Goal: Information Seeking & Learning: Learn about a topic

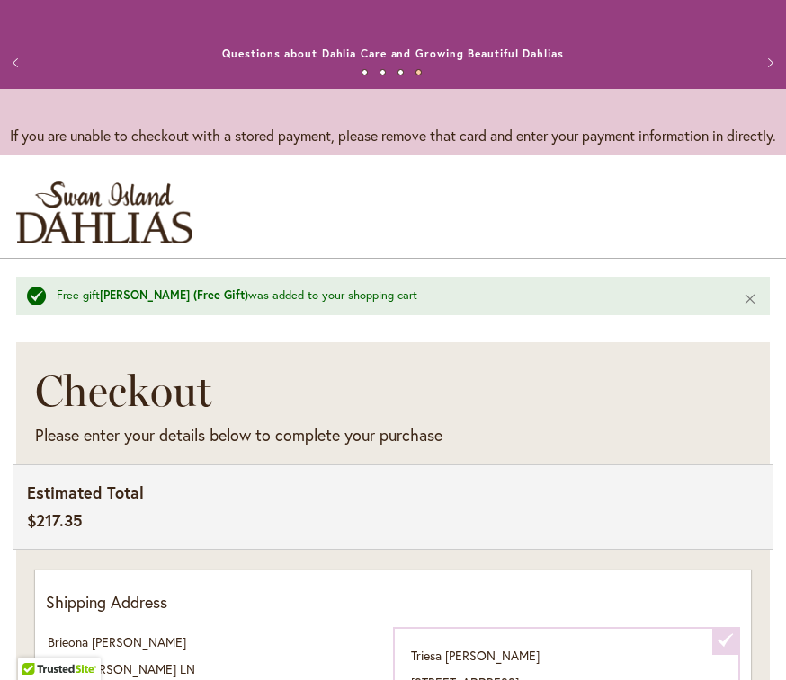
select select
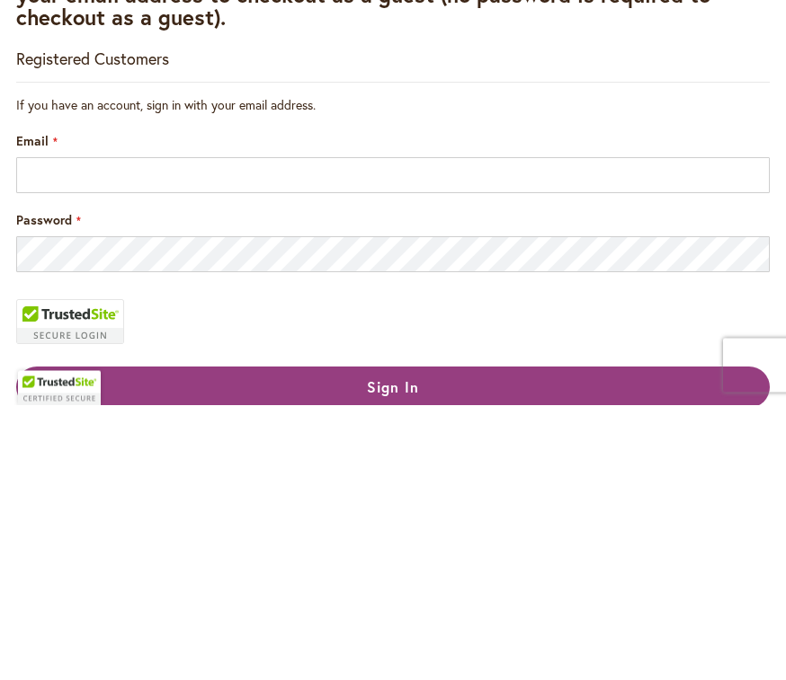
scroll to position [304, 0]
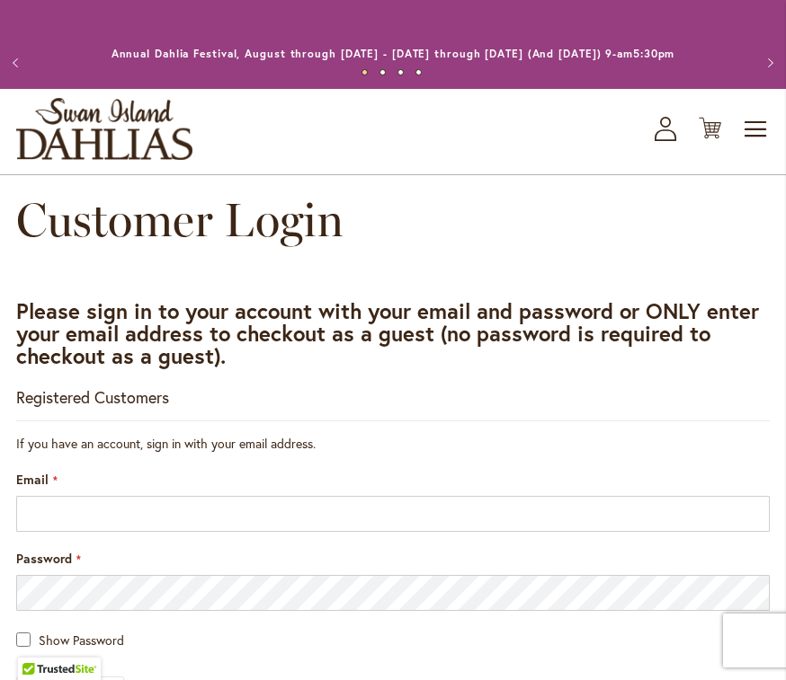
click at [754, 126] on span "Toggle Nav" at bounding box center [756, 129] width 27 height 36
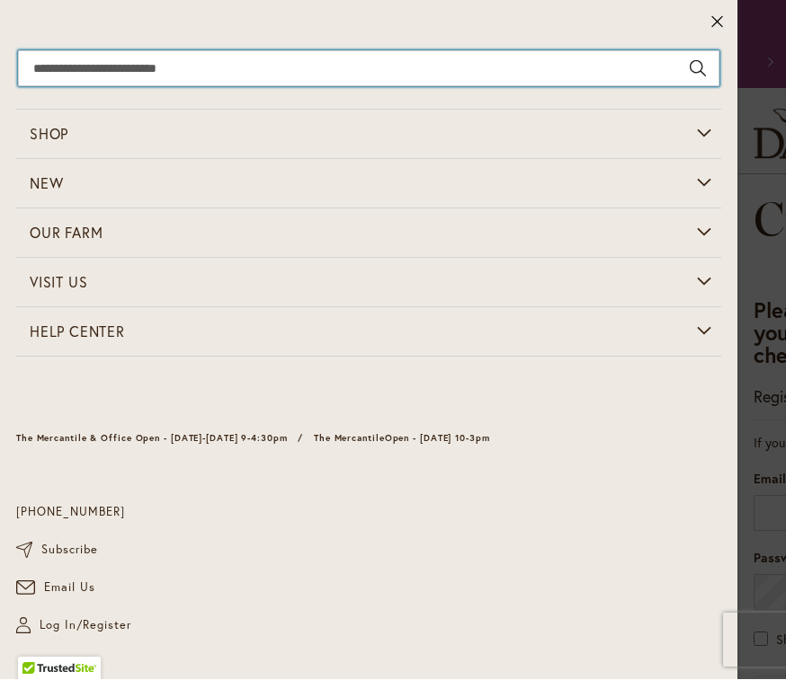
click at [96, 72] on input "Search" at bounding box center [368, 69] width 701 height 36
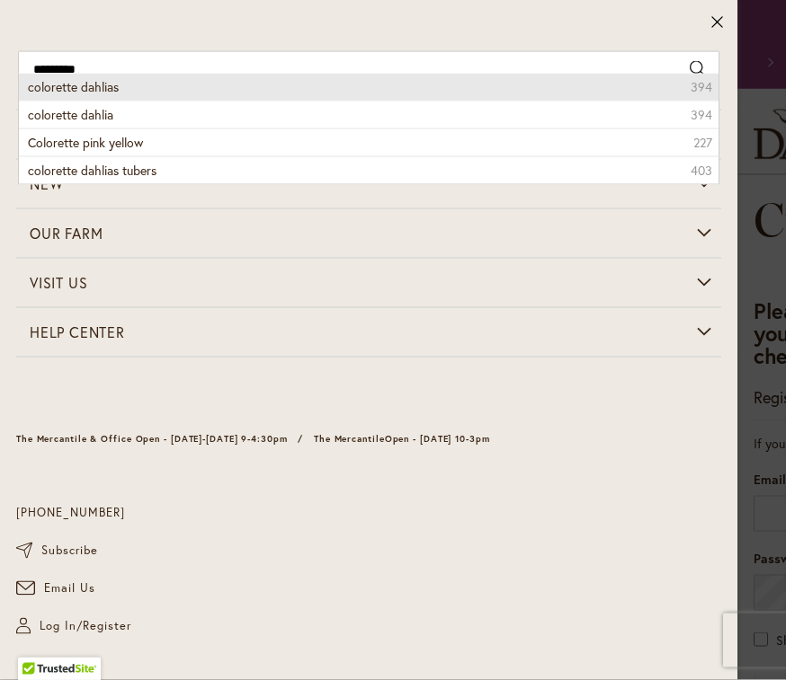
click at [146, 86] on li "colorette dahlias 394" at bounding box center [368, 87] width 699 height 27
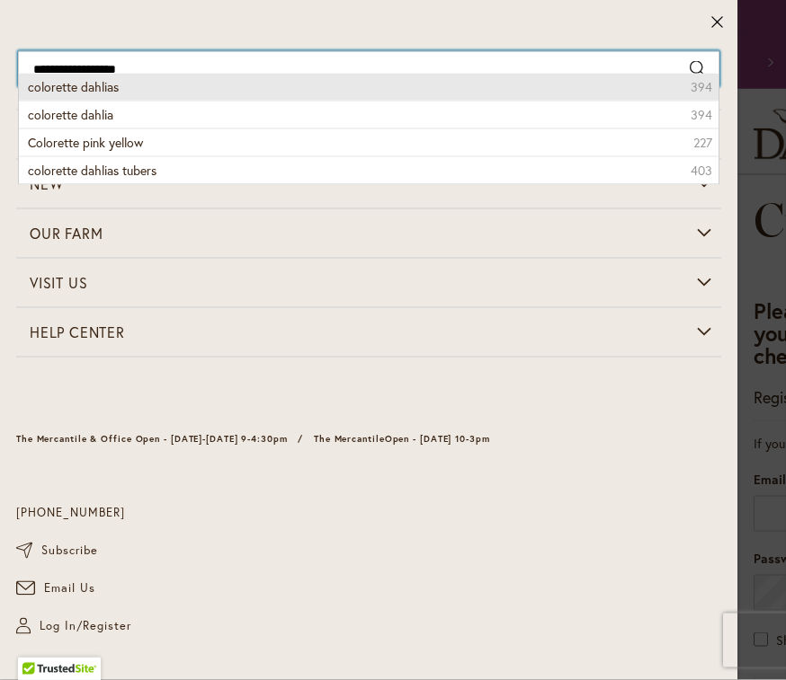
type input "**********"
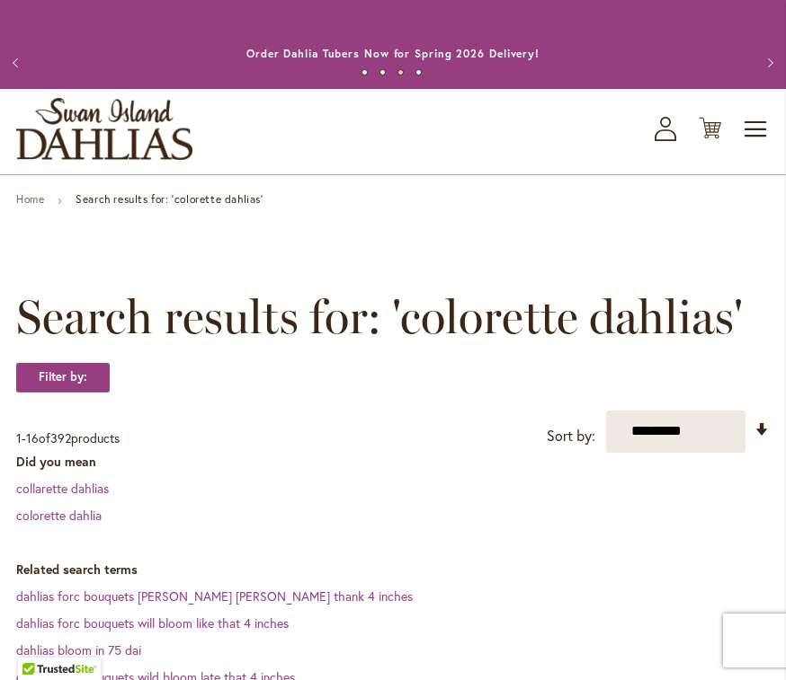
click at [757, 134] on span "Toggle Nav" at bounding box center [756, 129] width 27 height 36
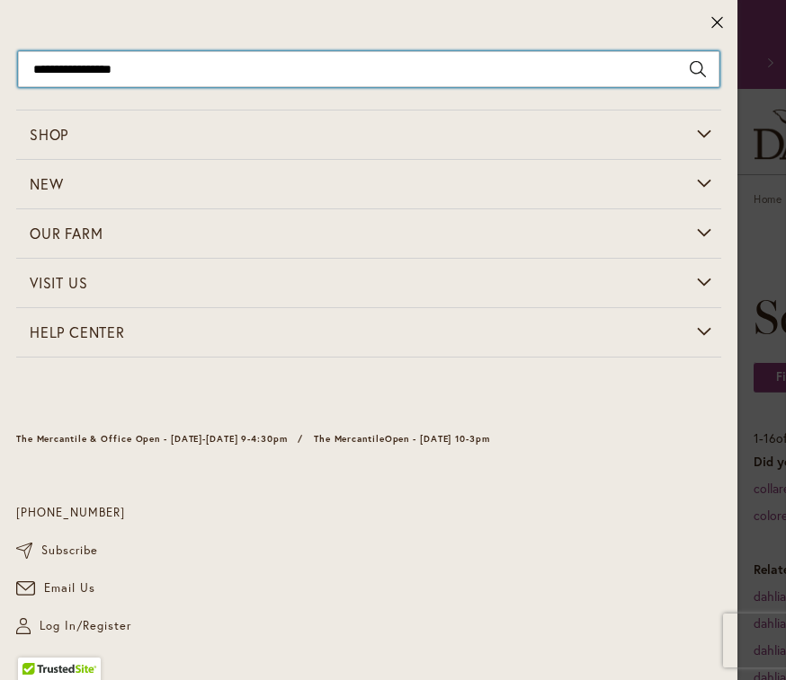
click at [214, 68] on input "**********" at bounding box center [368, 69] width 701 height 36
type input "**********"
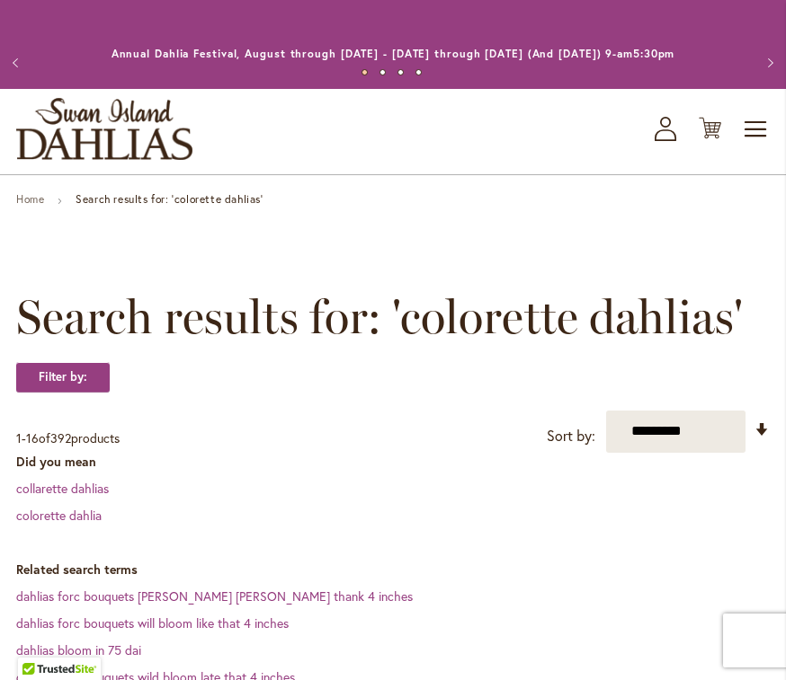
click at [108, 483] on link "collarette dahlias" at bounding box center [62, 488] width 93 height 17
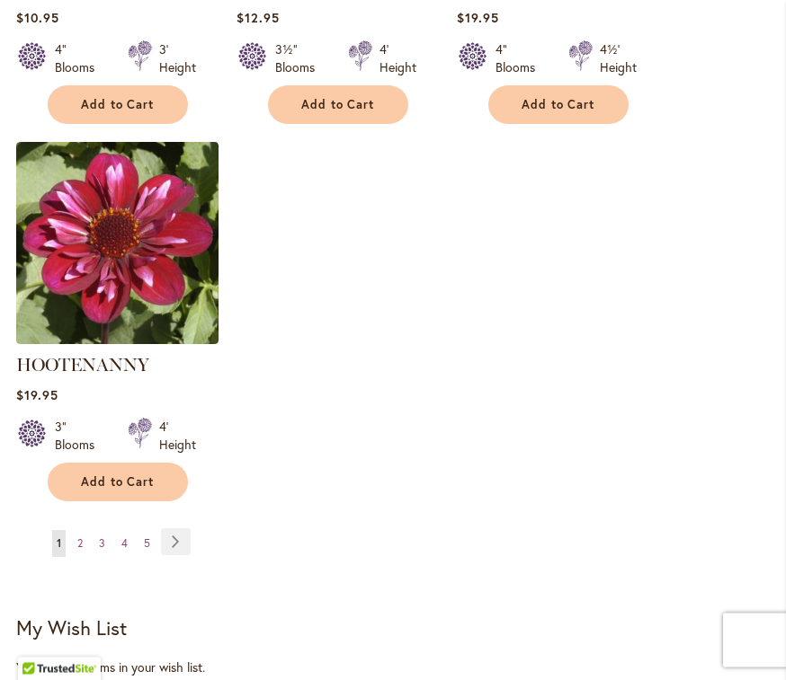
scroll to position [2441, 0]
click at [180, 547] on link "Page Next" at bounding box center [176, 542] width 30 height 27
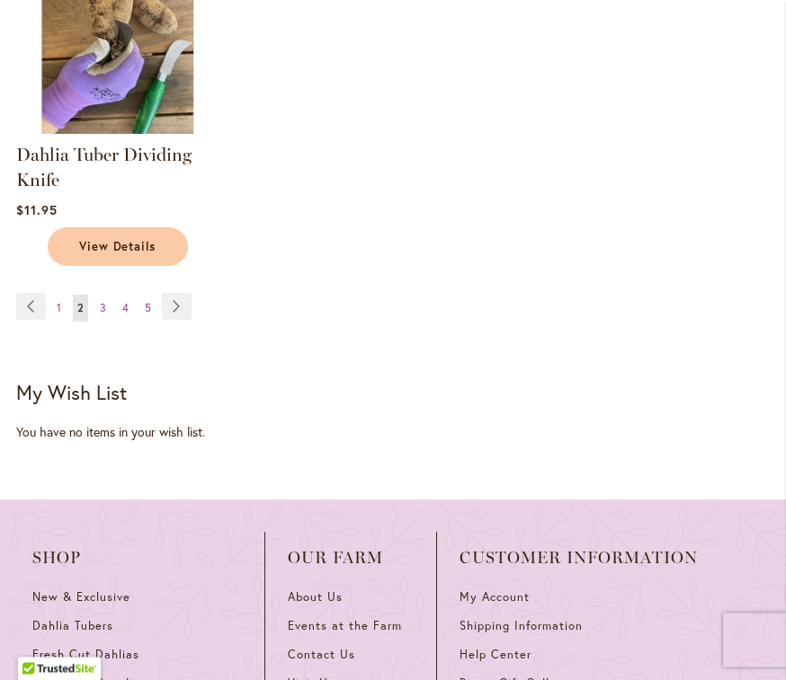
scroll to position [2645, 0]
click at [58, 308] on span "1" at bounding box center [59, 307] width 4 height 13
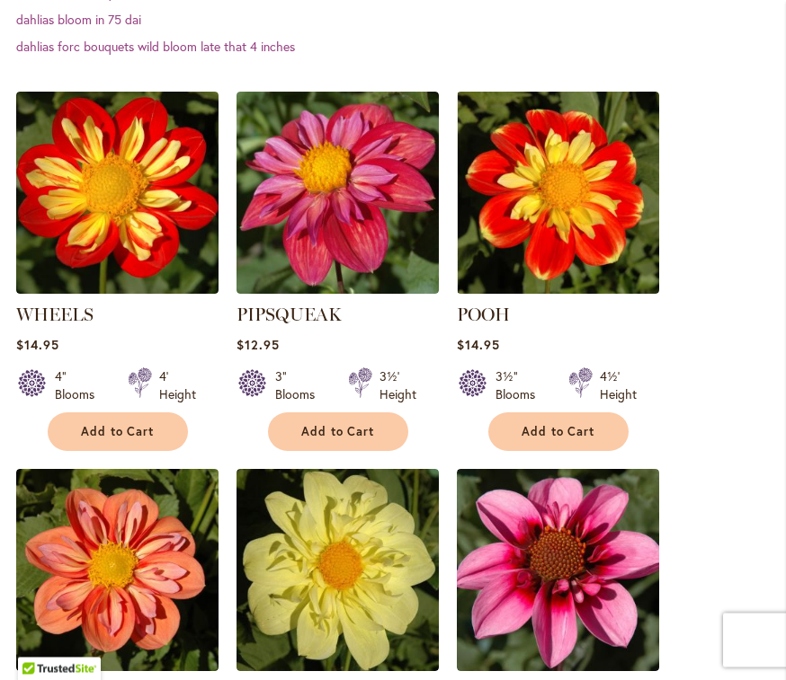
scroll to position [604, 0]
click at [49, 322] on link "WHEELS" at bounding box center [54, 315] width 77 height 22
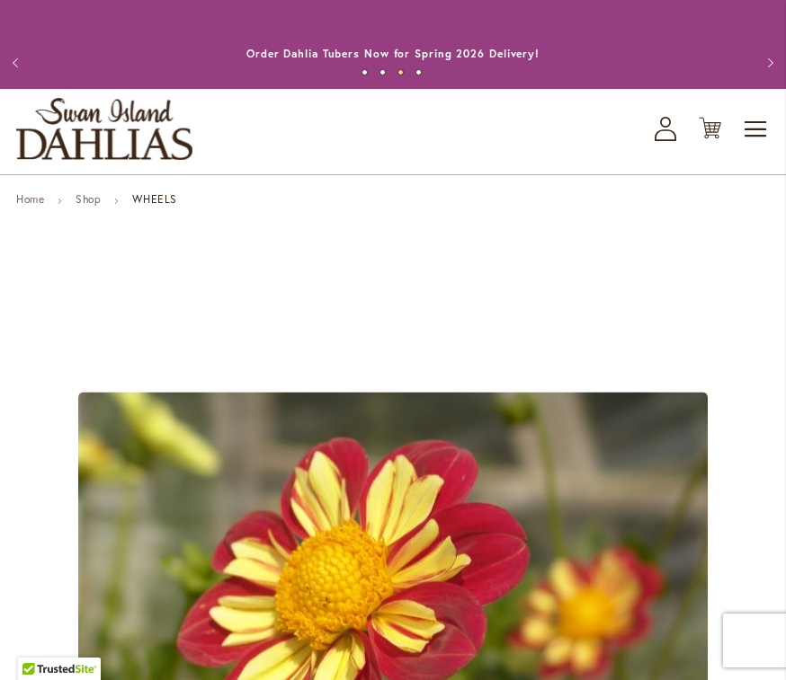
click at [669, 129] on icon "My Account" at bounding box center [665, 129] width 22 height 24
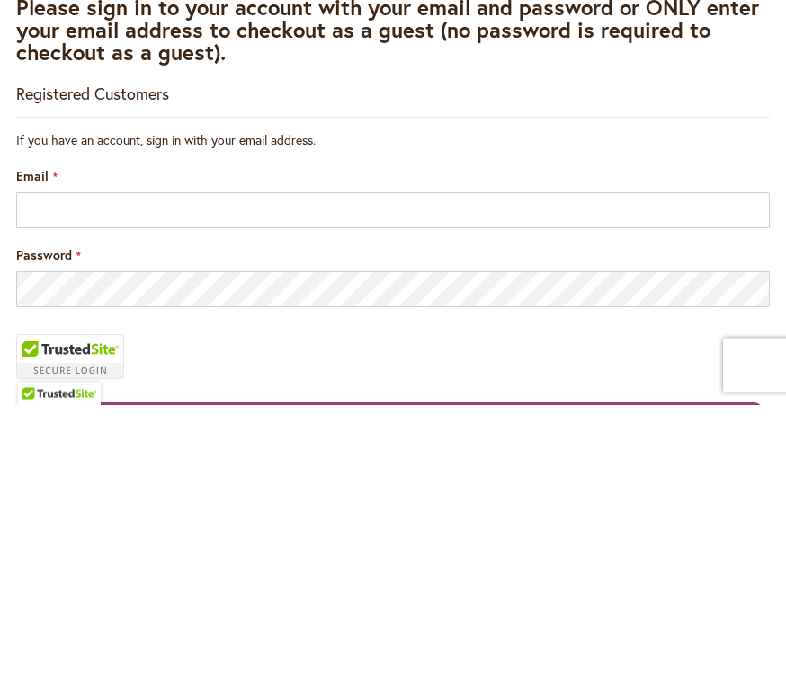
scroll to position [304, 0]
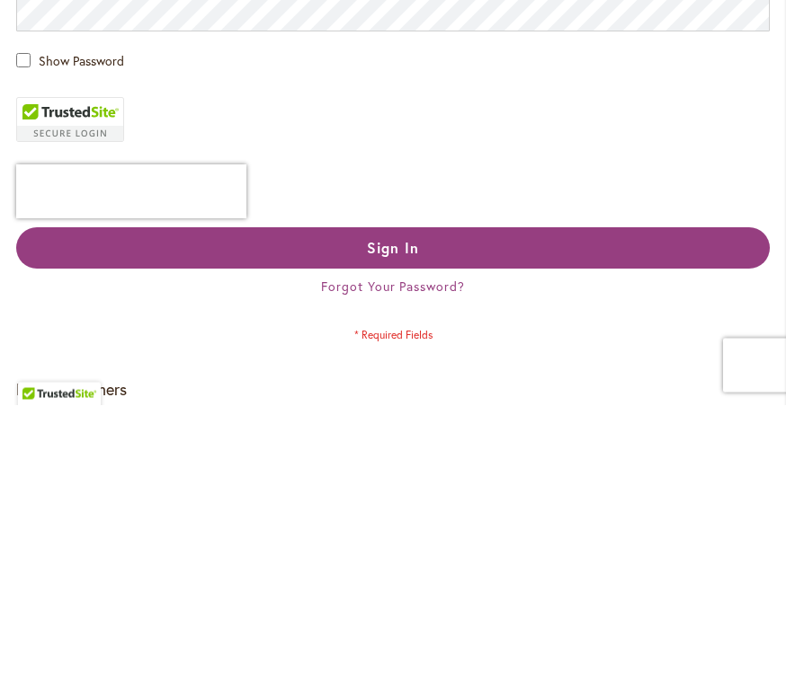
type input "**********"
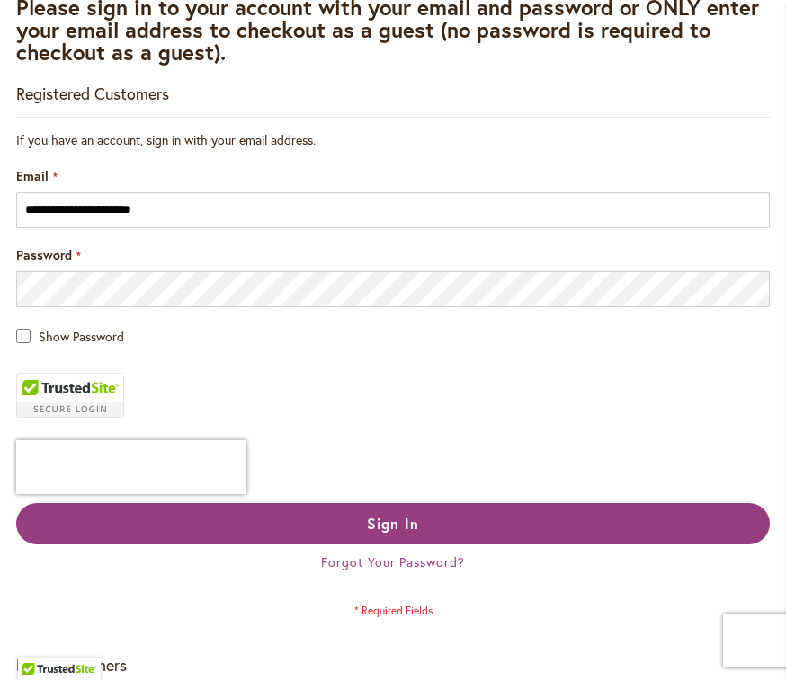
click at [591, 511] on button "Sign In" at bounding box center [392, 523] width 753 height 41
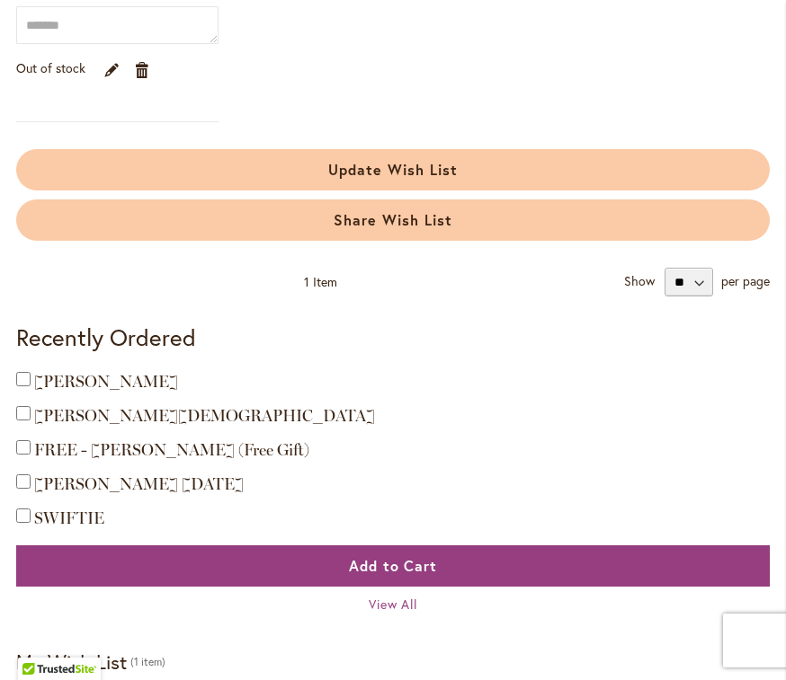
scroll to position [487, 0]
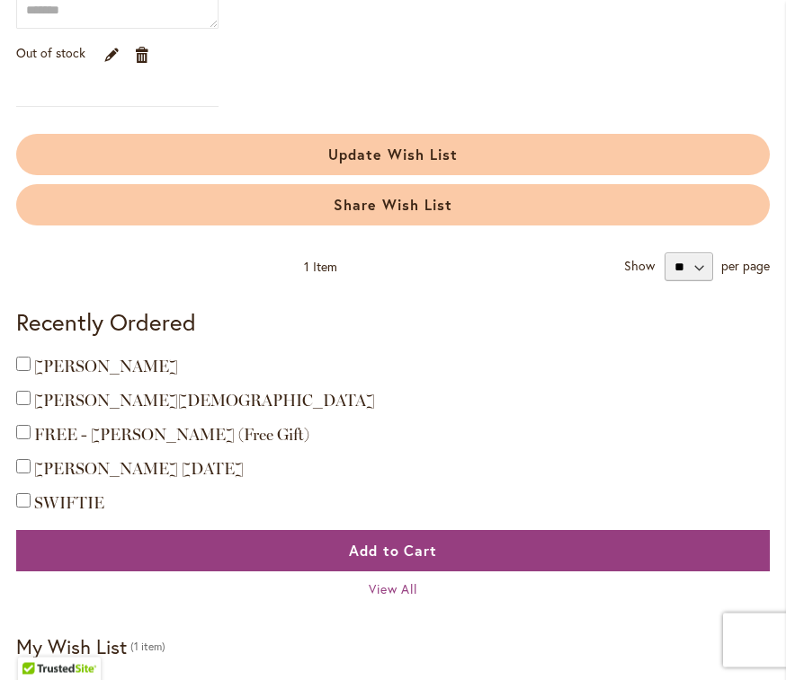
click at [439, 591] on div "View All" at bounding box center [392, 591] width 753 height 18
click at [416, 586] on span "View All" at bounding box center [393, 590] width 49 height 17
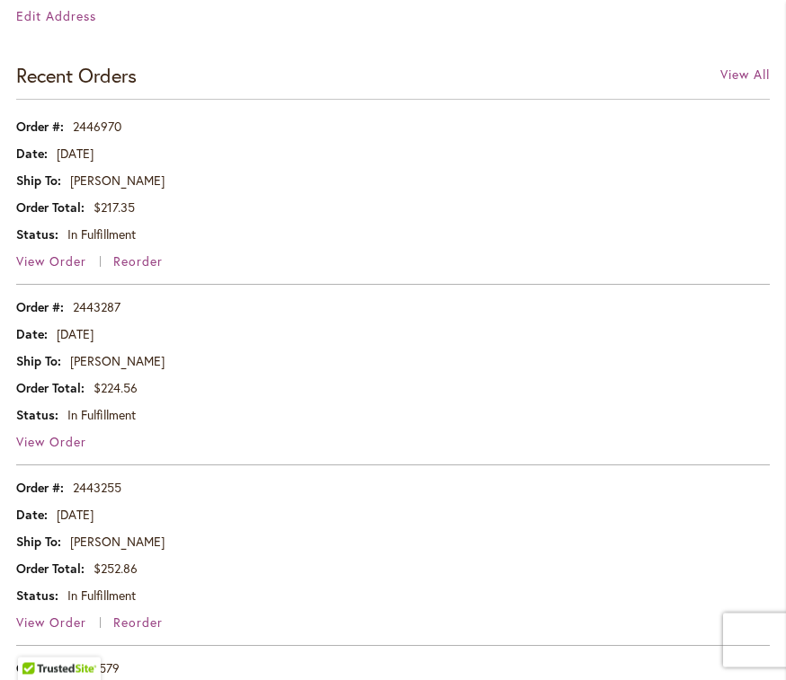
scroll to position [958, 0]
click at [55, 253] on span "View Order" at bounding box center [51, 261] width 70 height 17
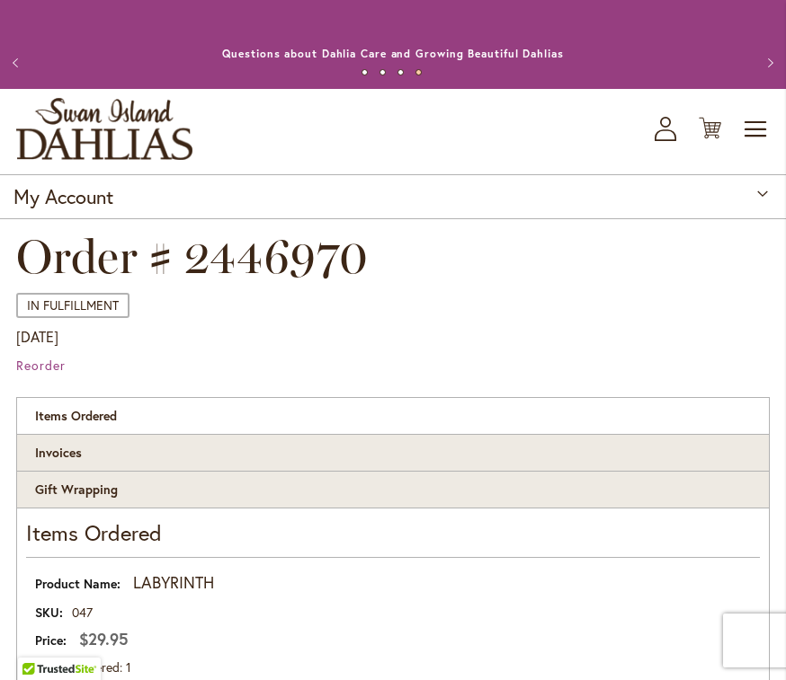
click at [20, 61] on button "Previous" at bounding box center [18, 63] width 36 height 36
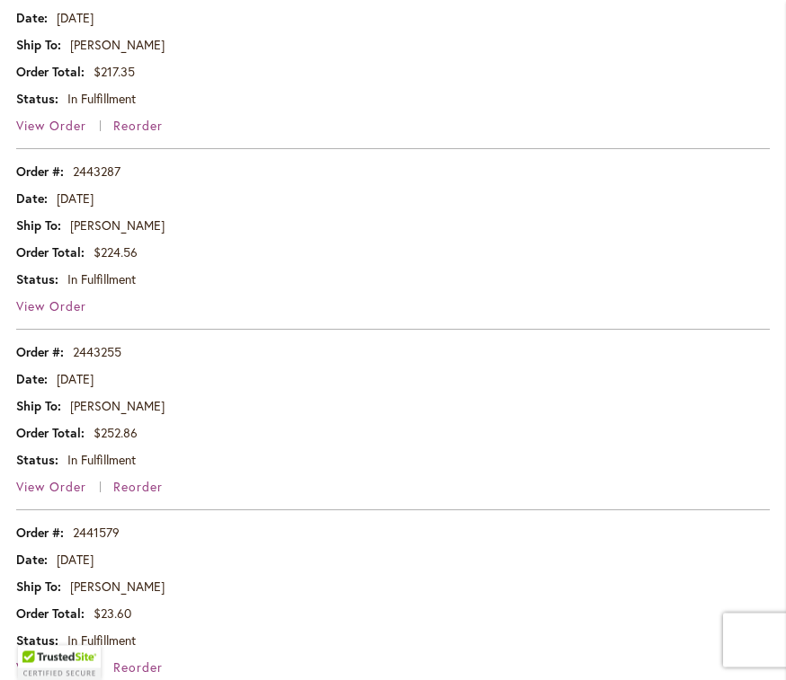
scroll to position [1094, 0]
click at [53, 486] on span "View Order" at bounding box center [51, 486] width 70 height 17
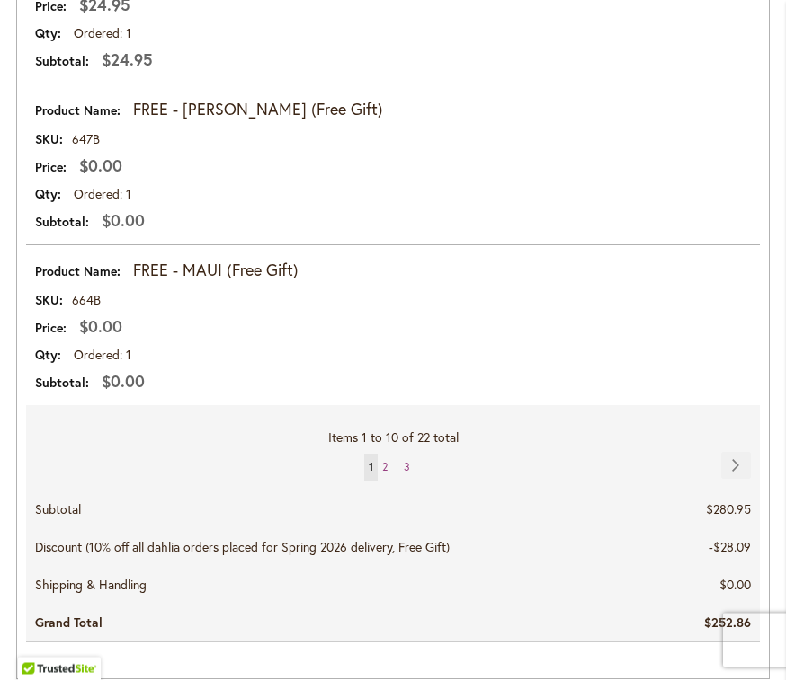
scroll to position [3765, 0]
click at [733, 452] on link "Page Next" at bounding box center [736, 465] width 30 height 27
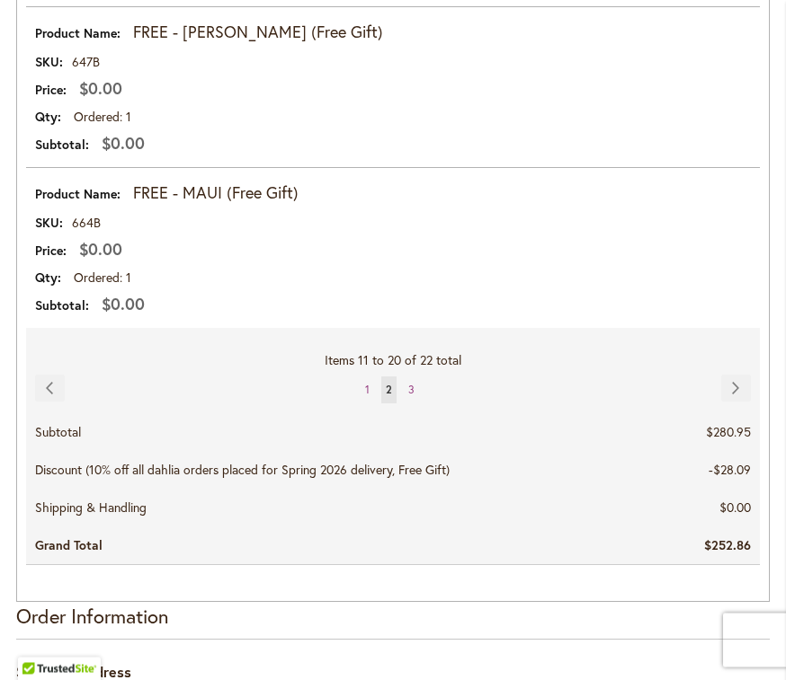
scroll to position [3842, 0]
click at [416, 378] on link "Page 3" at bounding box center [411, 390] width 15 height 27
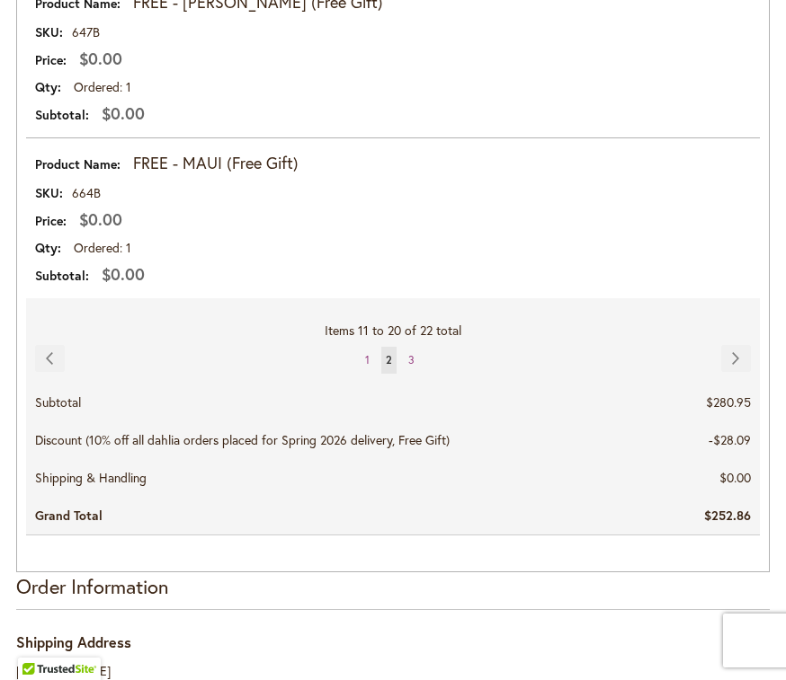
scroll to position [3872, 0]
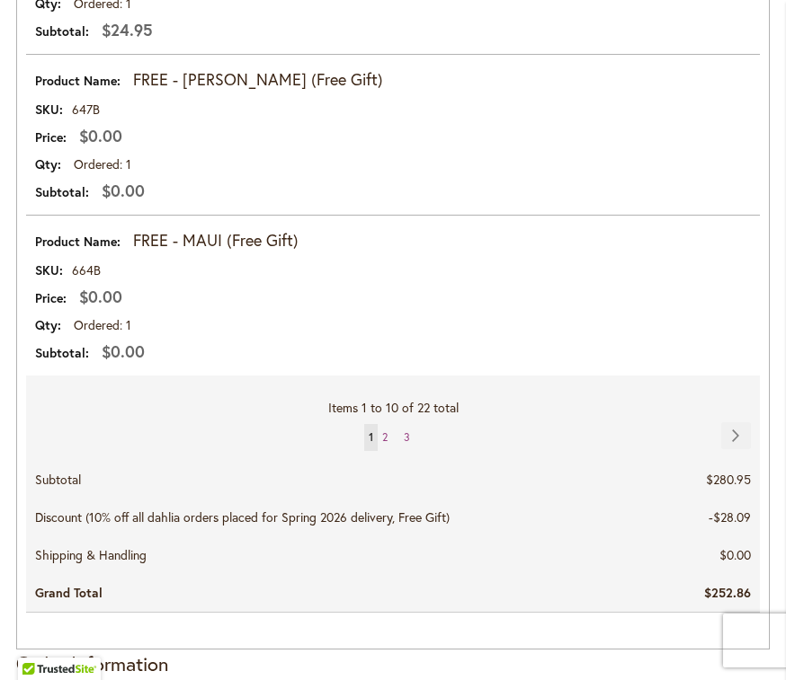
scroll to position [3794, 0]
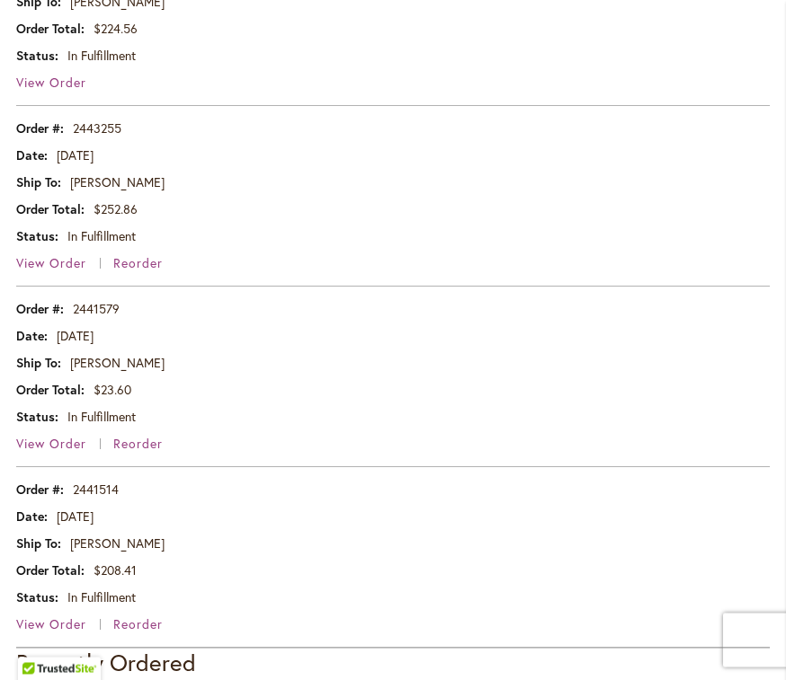
scroll to position [1319, 0]
click at [51, 440] on span "View Order" at bounding box center [51, 442] width 70 height 17
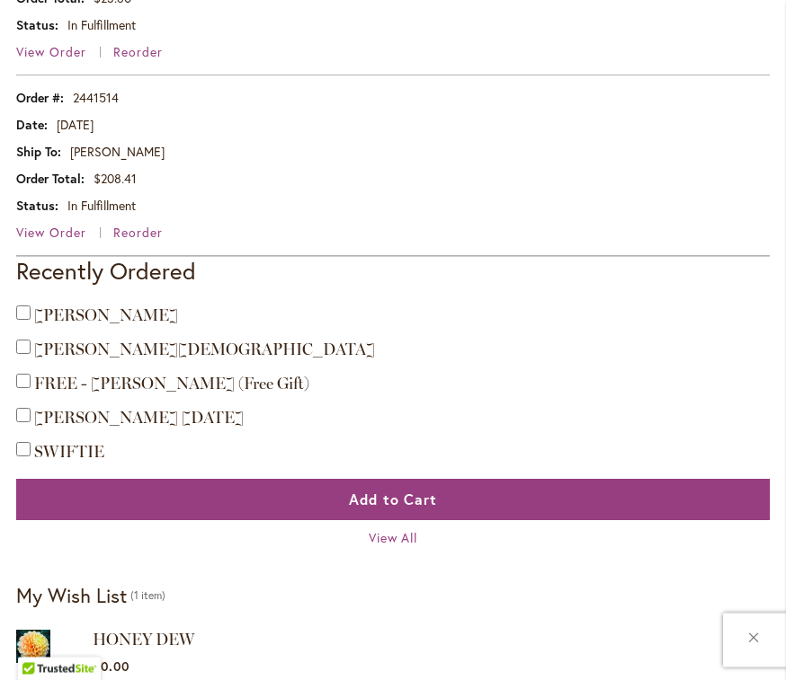
scroll to position [1710, 0]
click at [57, 230] on span "View Order" at bounding box center [51, 232] width 70 height 17
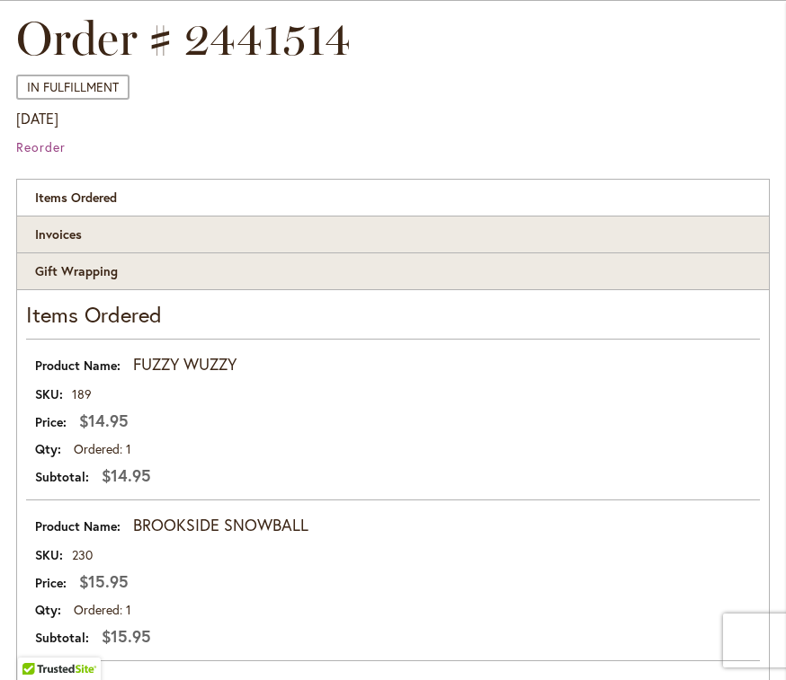
scroll to position [217, 0]
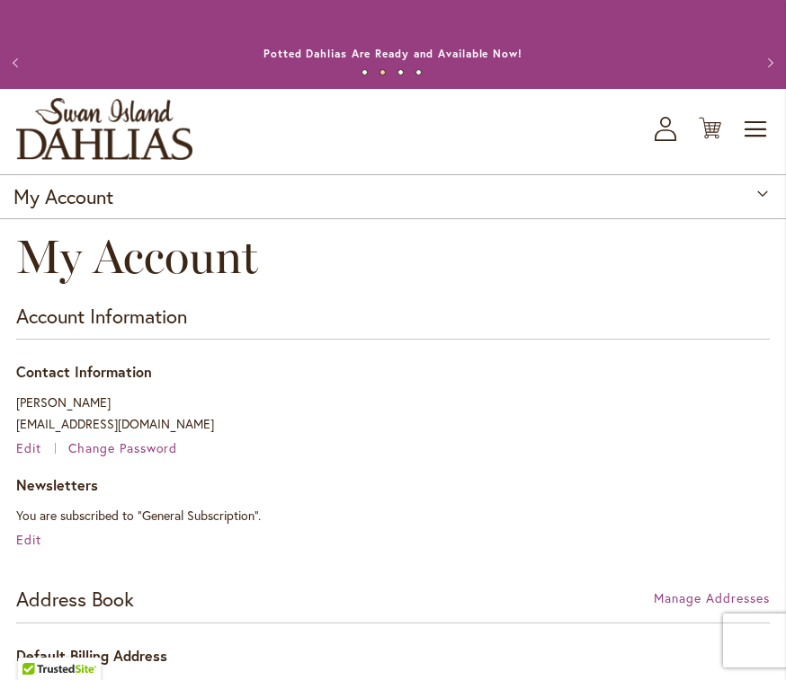
click at [750, 130] on span "Toggle Nav" at bounding box center [756, 129] width 27 height 36
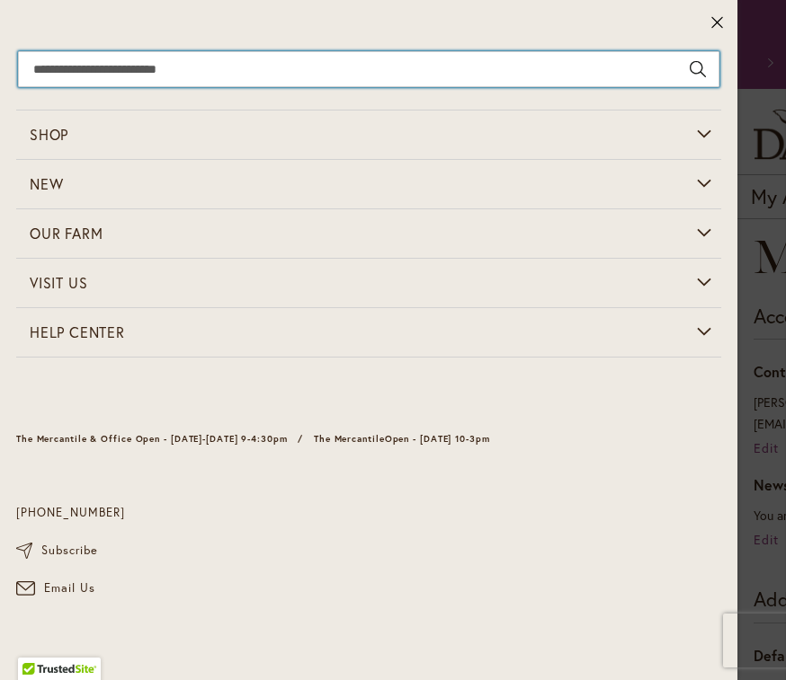
click at [121, 64] on input "Search" at bounding box center [368, 69] width 701 height 36
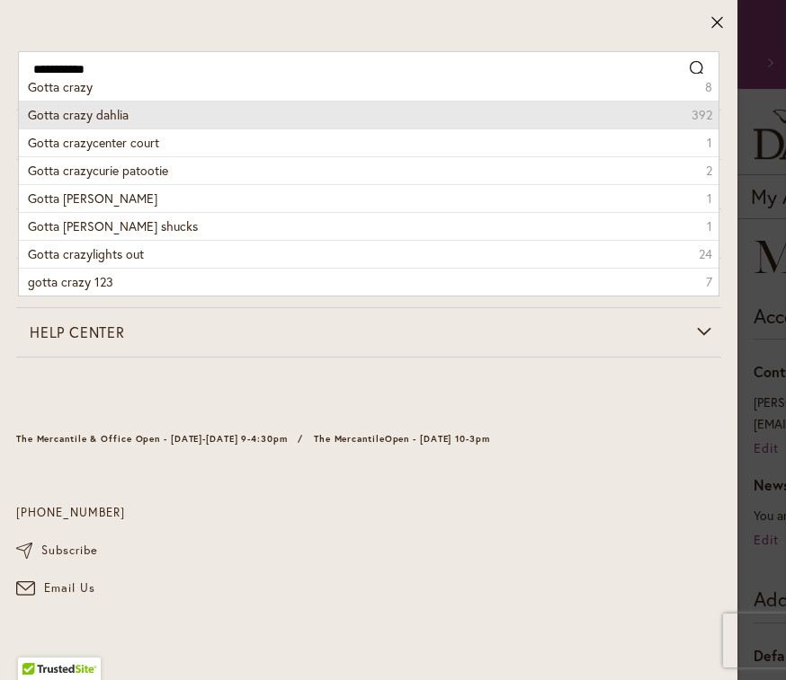
click at [145, 112] on li "Gotta crazy dahlia 392" at bounding box center [368, 115] width 699 height 28
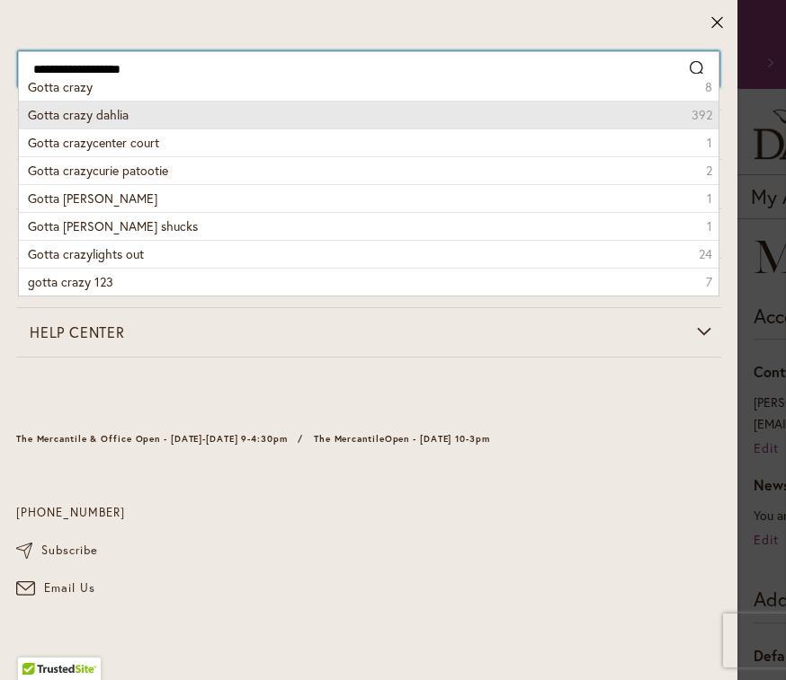
type input "**********"
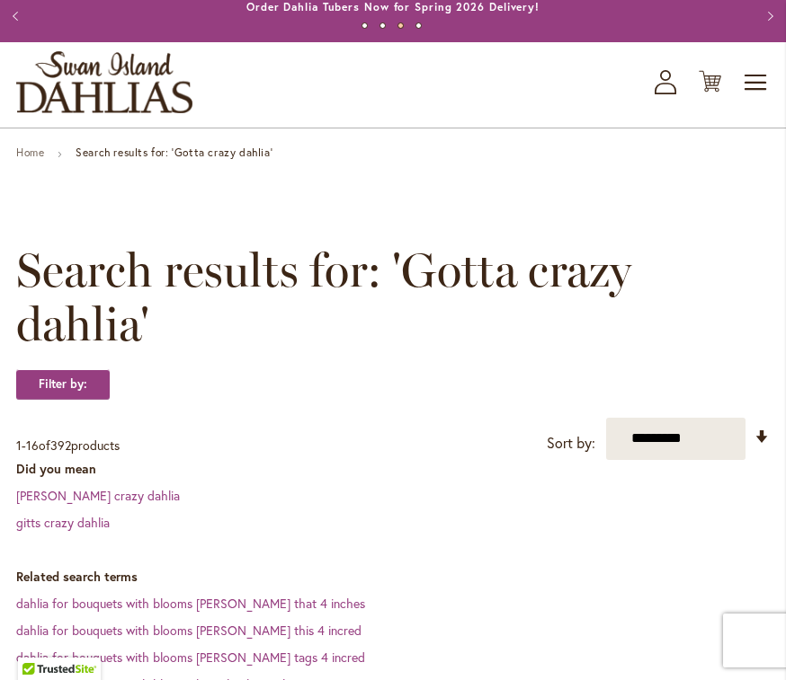
scroll to position [46, 0]
click at [665, 81] on icon "button" at bounding box center [665, 76] width 11 height 11
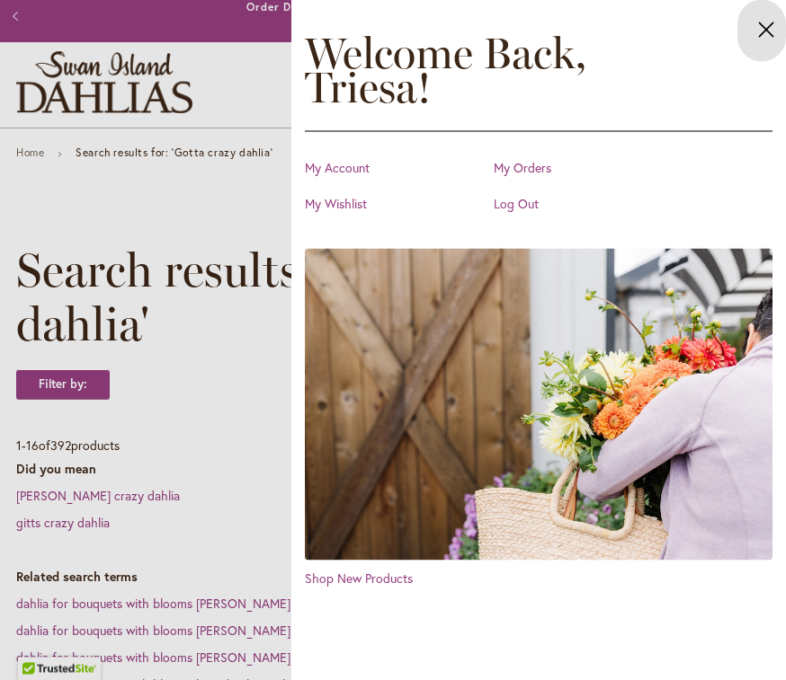
scroll to position [47, 0]
click at [537, 171] on link "My Orders" at bounding box center [584, 168] width 180 height 18
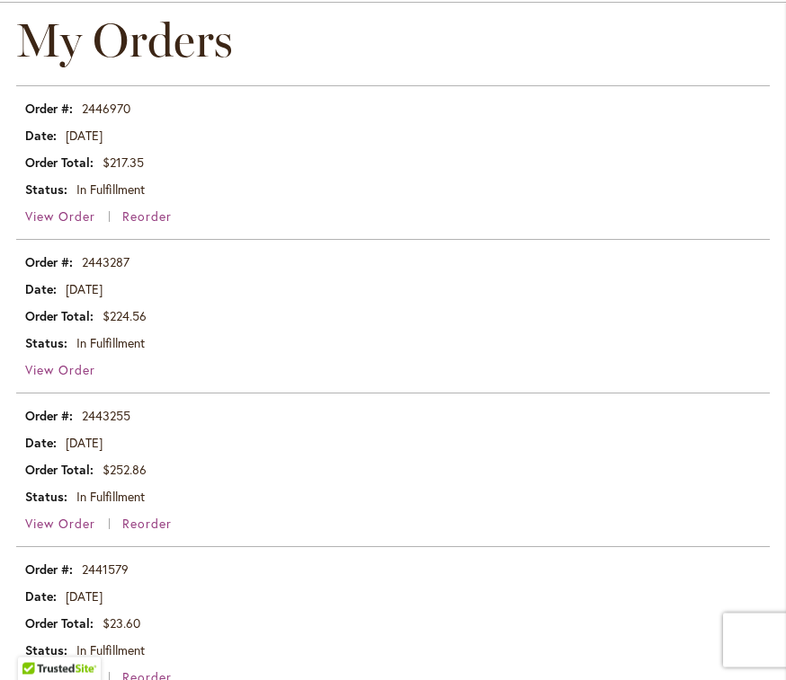
scroll to position [218, 0]
click at [81, 367] on span "View Order" at bounding box center [60, 368] width 70 height 17
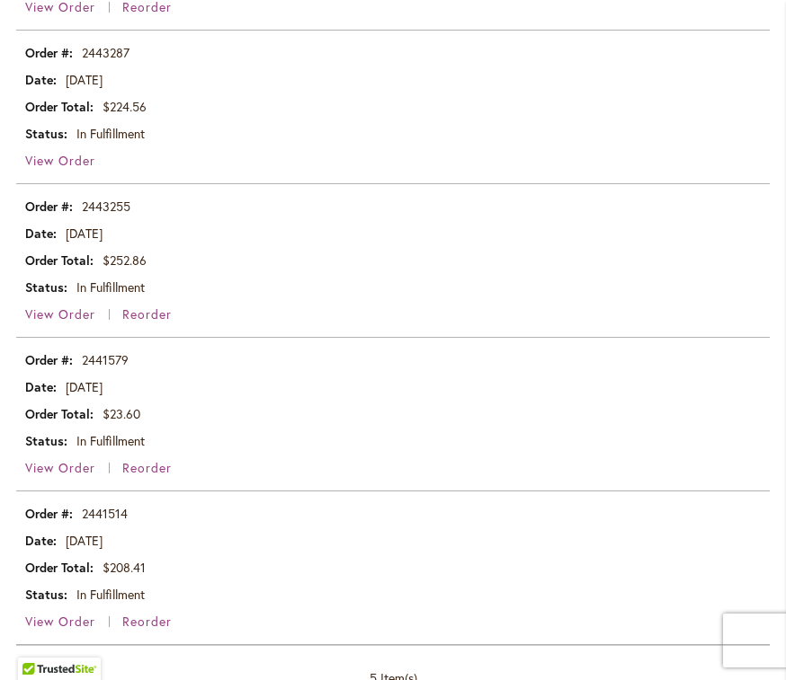
scroll to position [424, 0]
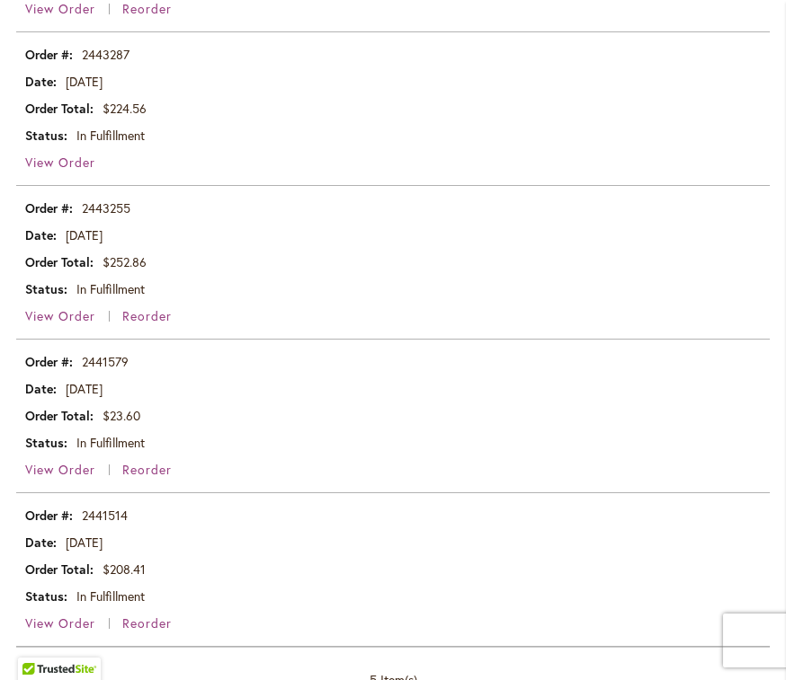
click at [62, 314] on span "View Order" at bounding box center [60, 315] width 70 height 17
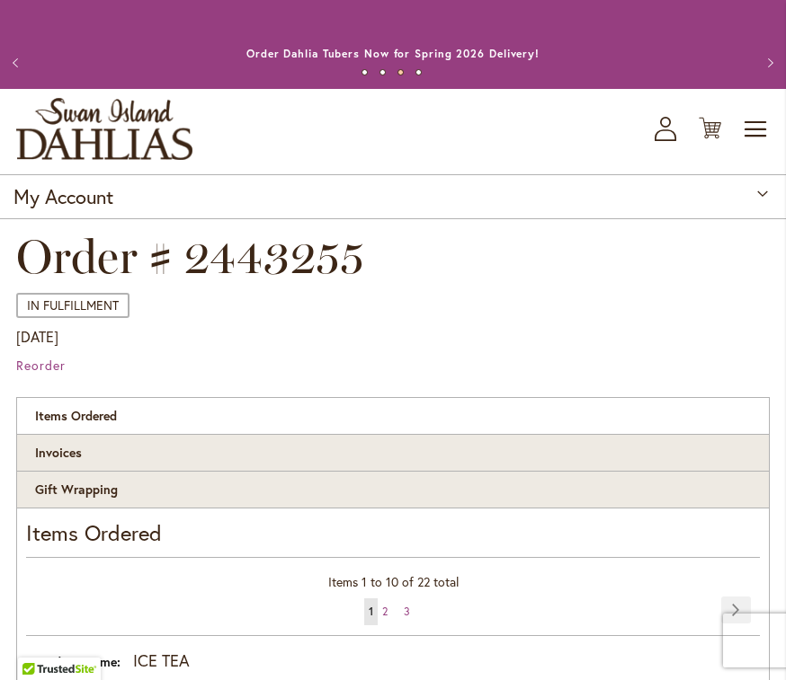
click at [667, 130] on icon "button" at bounding box center [665, 135] width 22 height 12
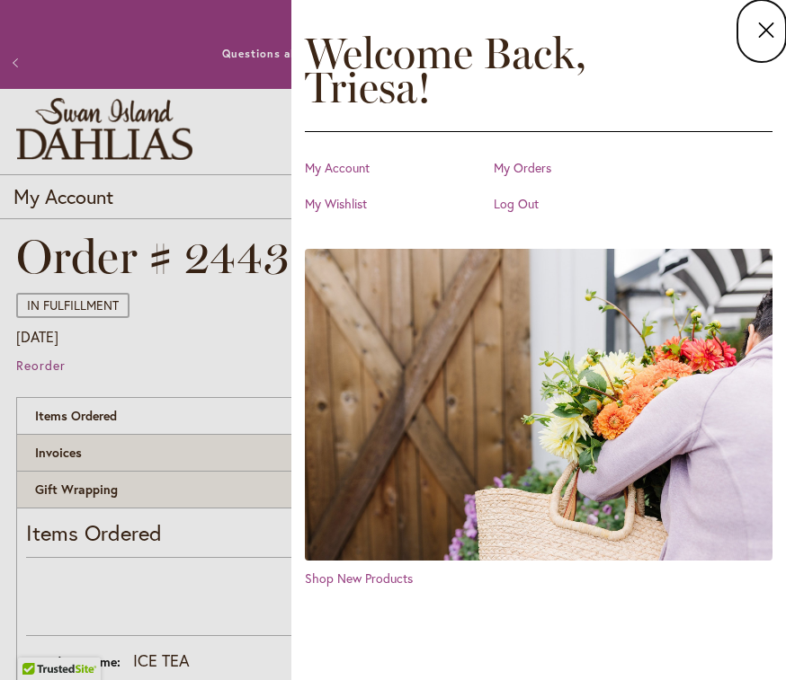
click at [535, 167] on link "My Orders" at bounding box center [584, 168] width 180 height 18
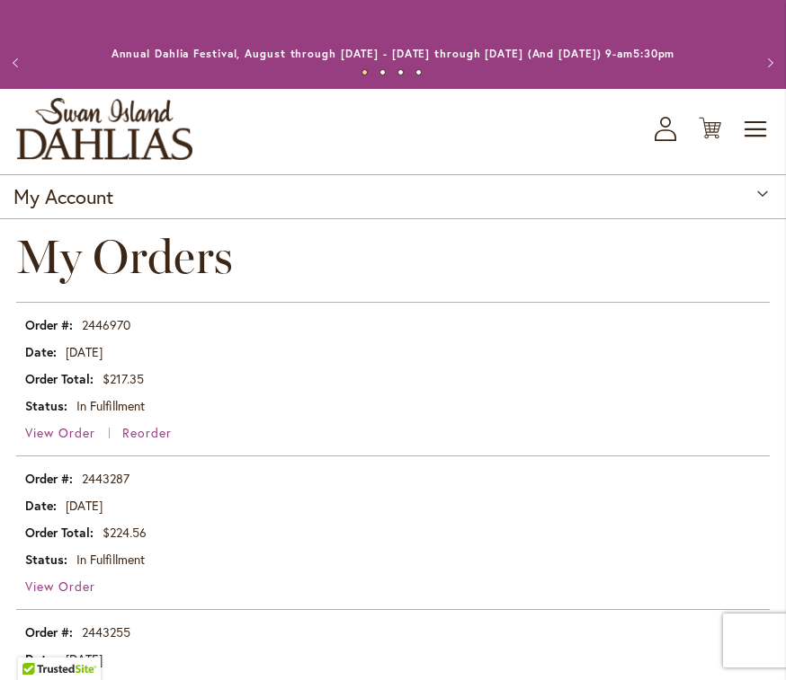
click at [663, 130] on icon "button" at bounding box center [665, 135] width 22 height 12
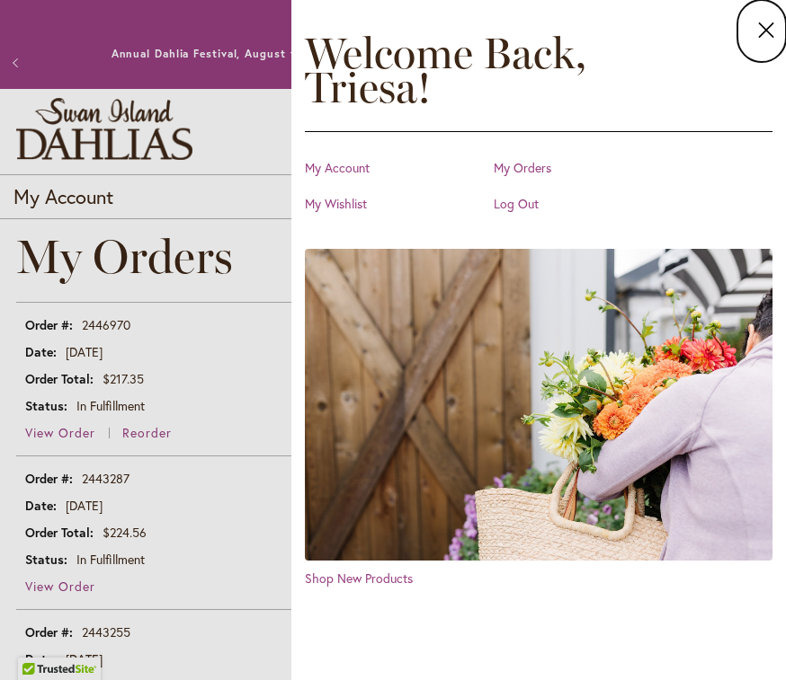
click at [761, 34] on icon at bounding box center [766, 29] width 15 height 15
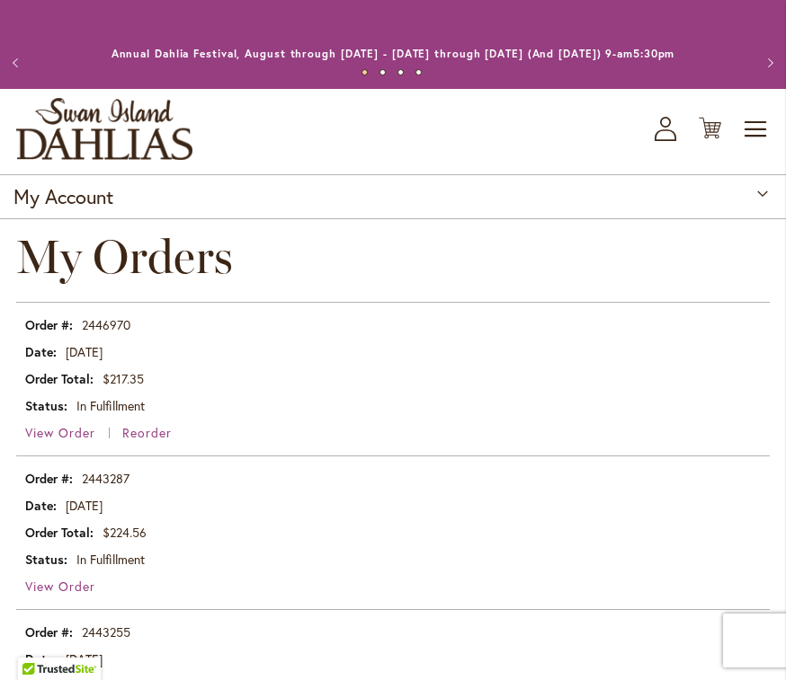
click at [714, 130] on icon at bounding box center [709, 129] width 22 height 22
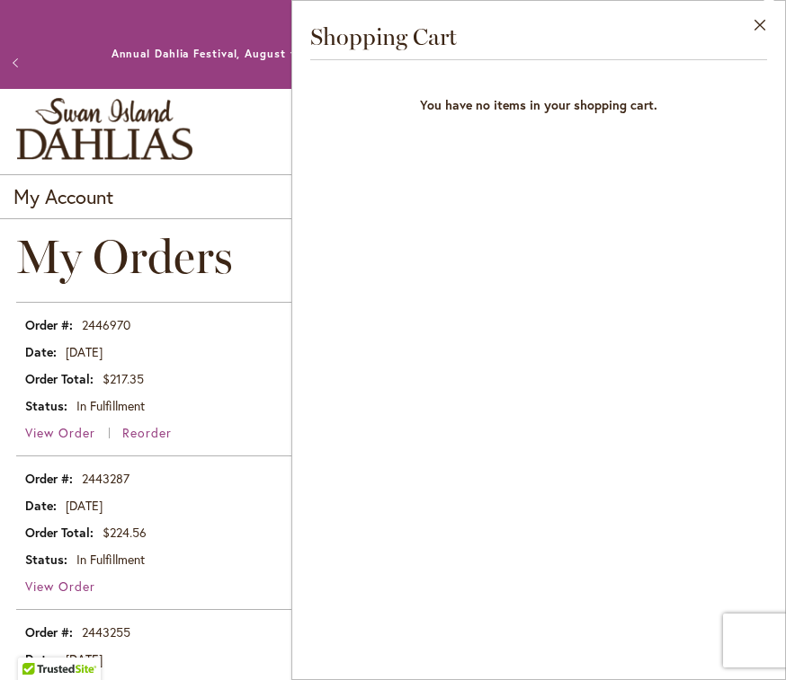
click at [531, 33] on h3 "Shopping Cart" at bounding box center [538, 36] width 457 height 27
click at [760, 22] on button "Close" at bounding box center [759, 29] width 49 height 57
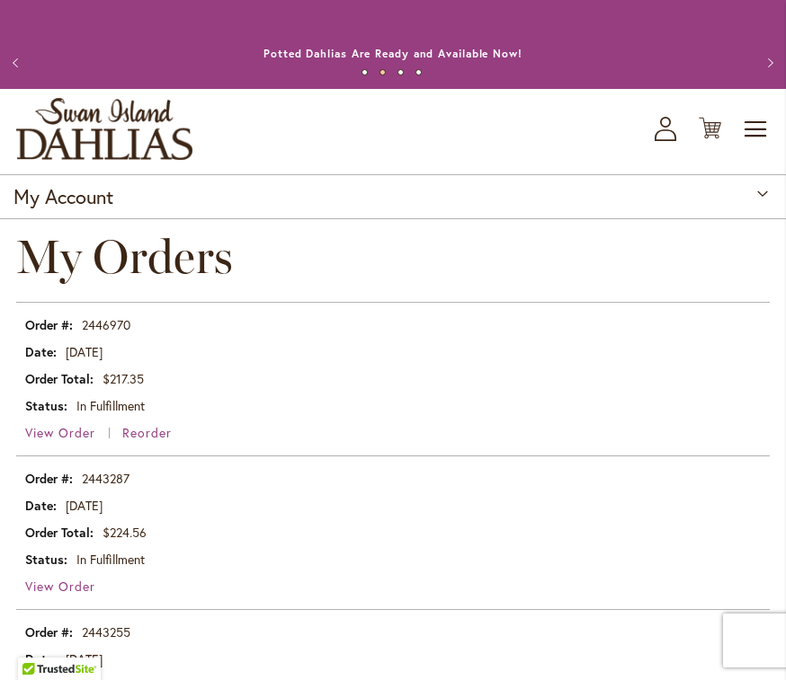
click at [754, 128] on span "Toggle Nav" at bounding box center [756, 129] width 27 height 36
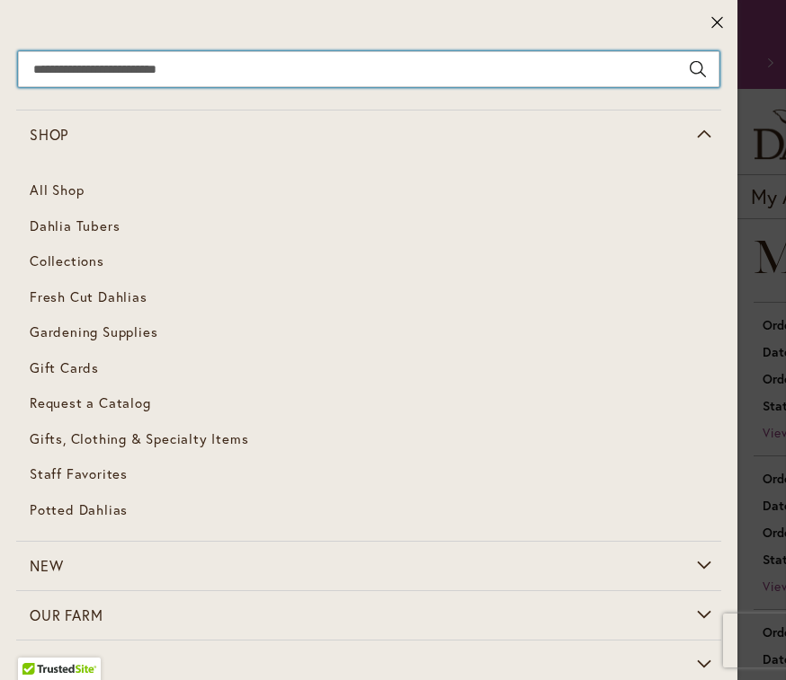
click at [174, 75] on input "Search" at bounding box center [368, 69] width 701 height 36
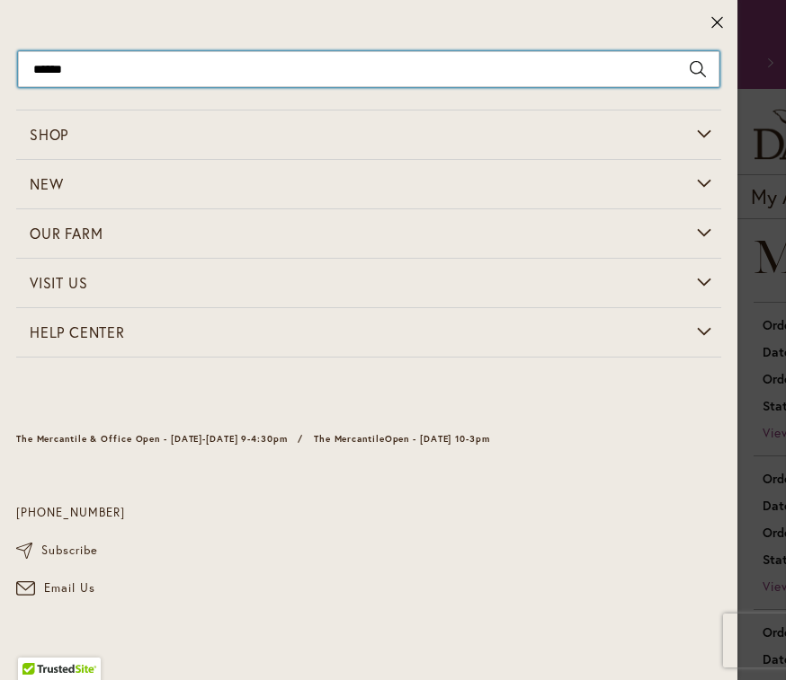
type input "*******"
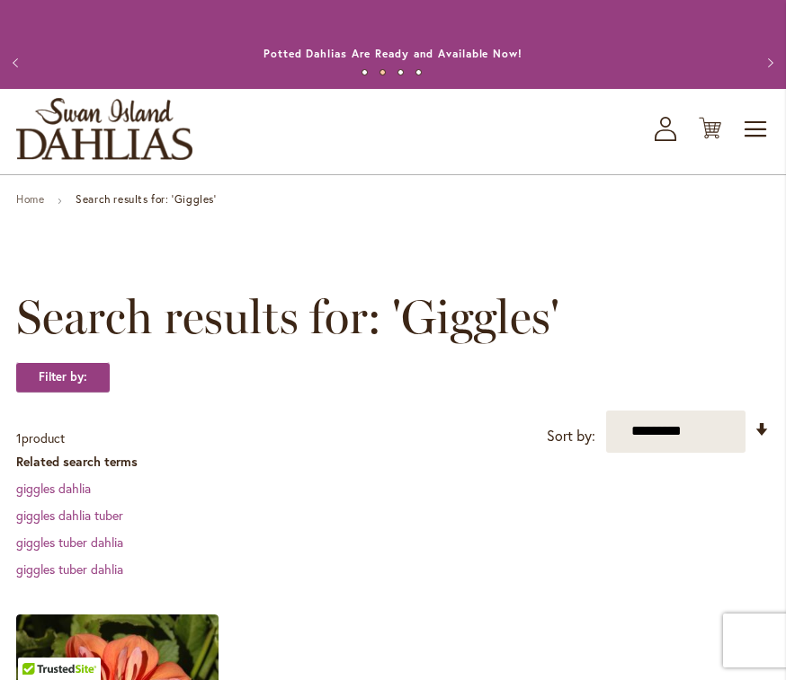
click at [663, 129] on icon "My Account" at bounding box center [665, 129] width 22 height 24
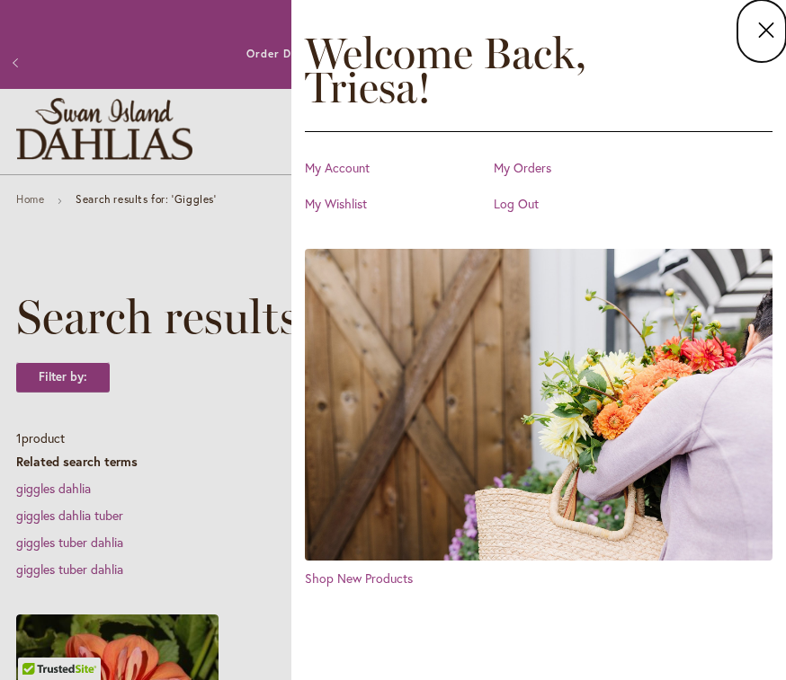
click at [769, 31] on icon at bounding box center [766, 30] width 22 height 24
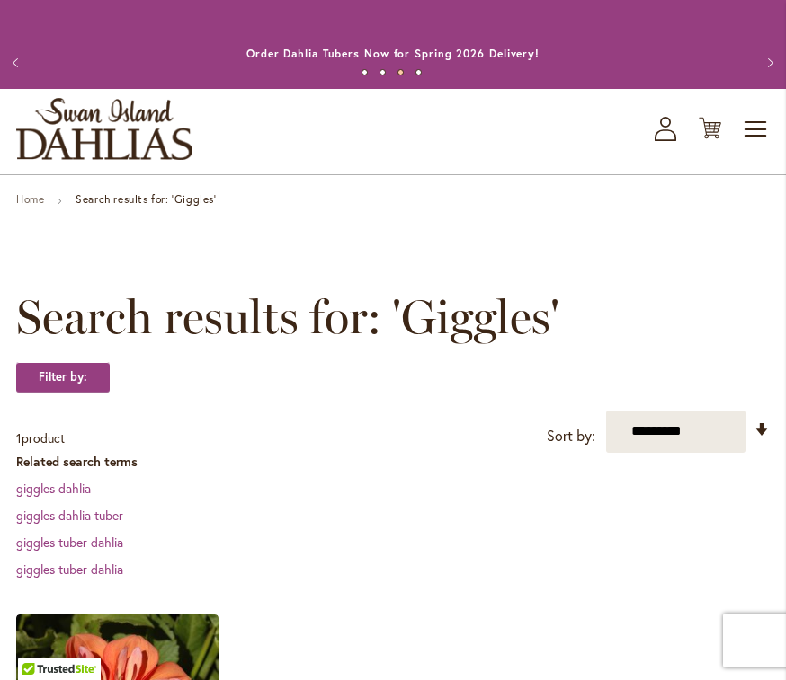
click at [762, 131] on span "Toggle Nav" at bounding box center [756, 129] width 27 height 36
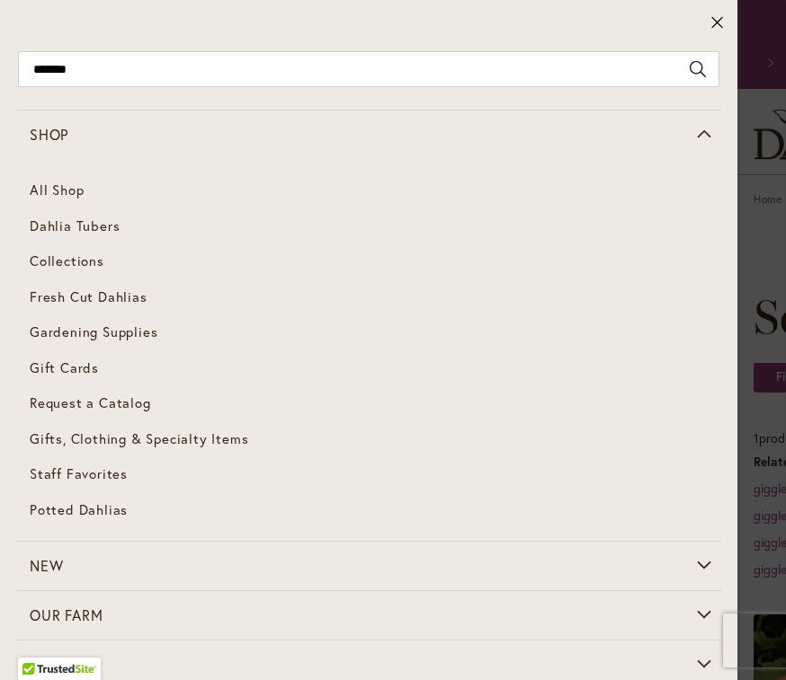
click at [93, 230] on span "Dahlia Tubers" at bounding box center [75, 226] width 90 height 18
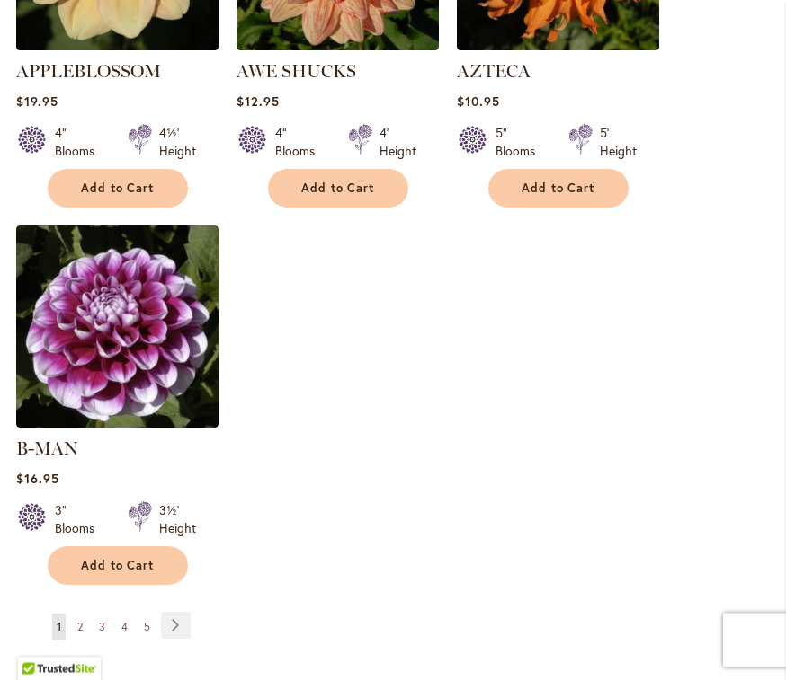
scroll to position [2441, 0]
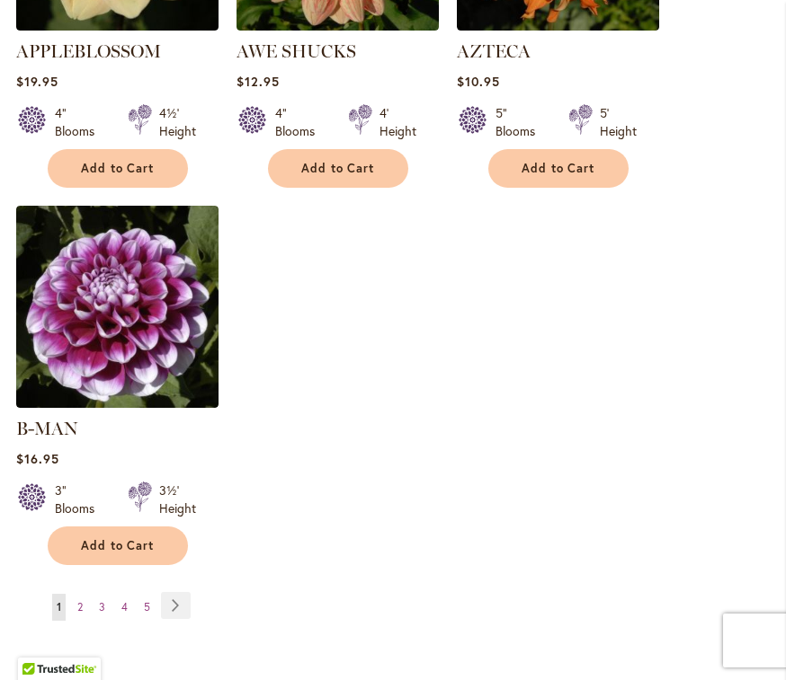
click at [174, 592] on link "Page Next" at bounding box center [176, 605] width 30 height 27
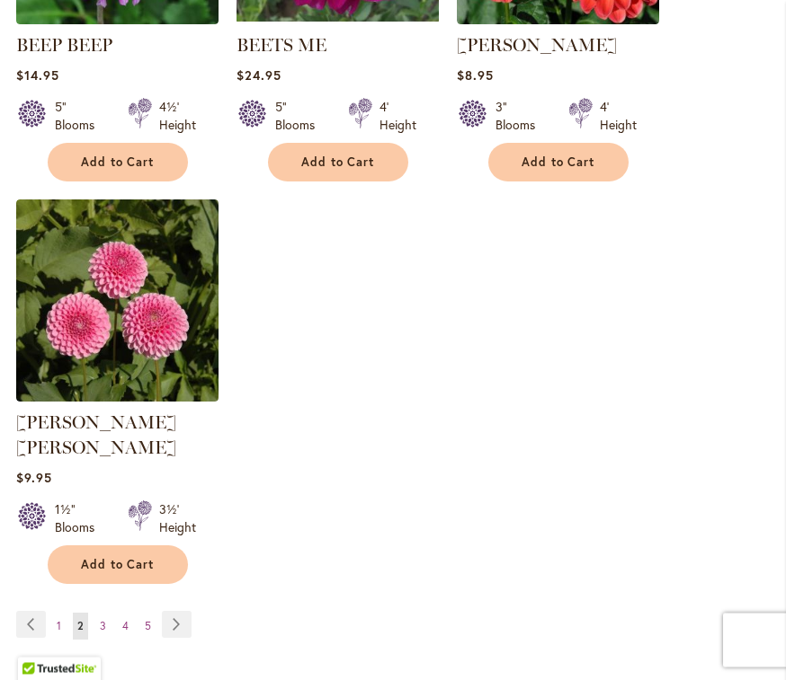
scroll to position [2425, 0]
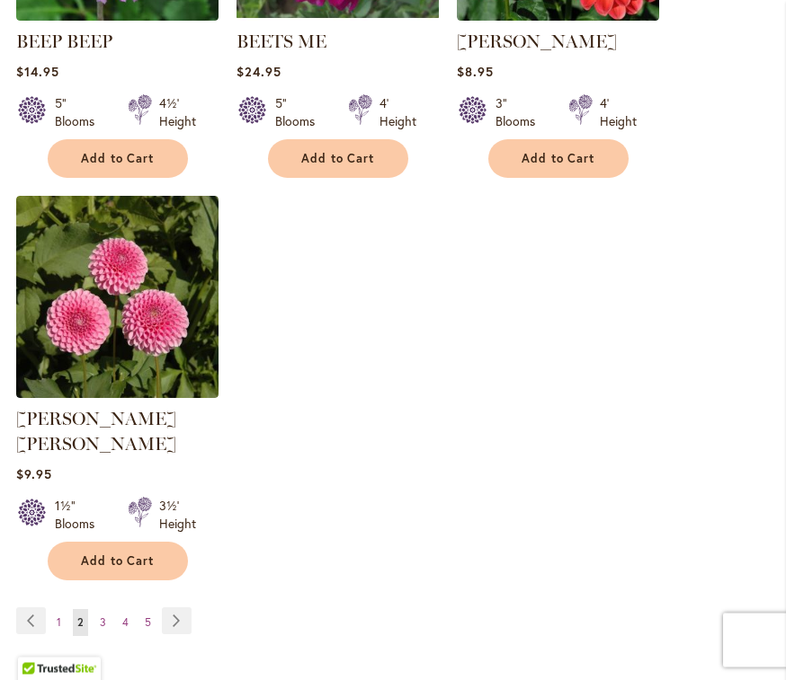
click at [180, 609] on link "Page Next" at bounding box center [177, 622] width 30 height 27
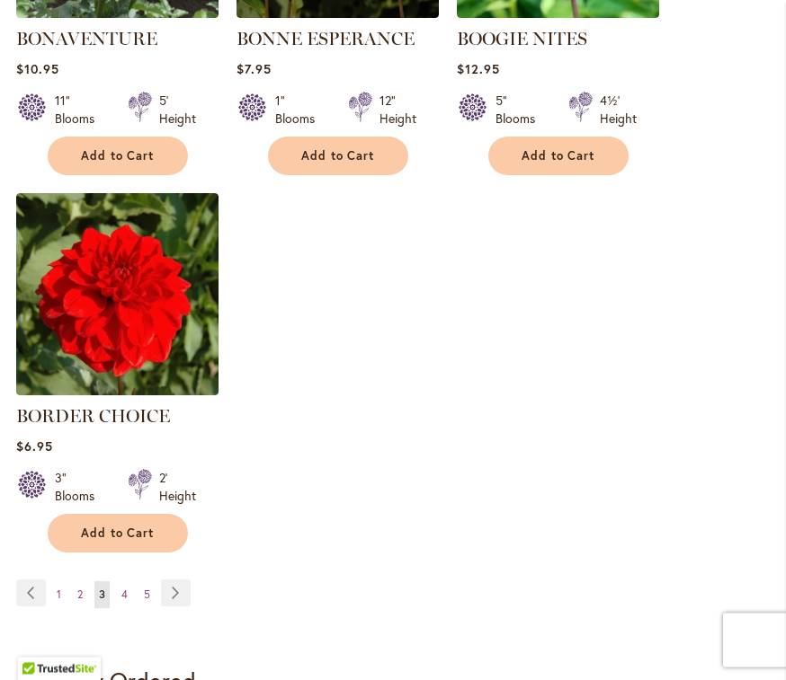
scroll to position [2429, 0]
click at [166, 594] on link "Page Next" at bounding box center [176, 593] width 30 height 27
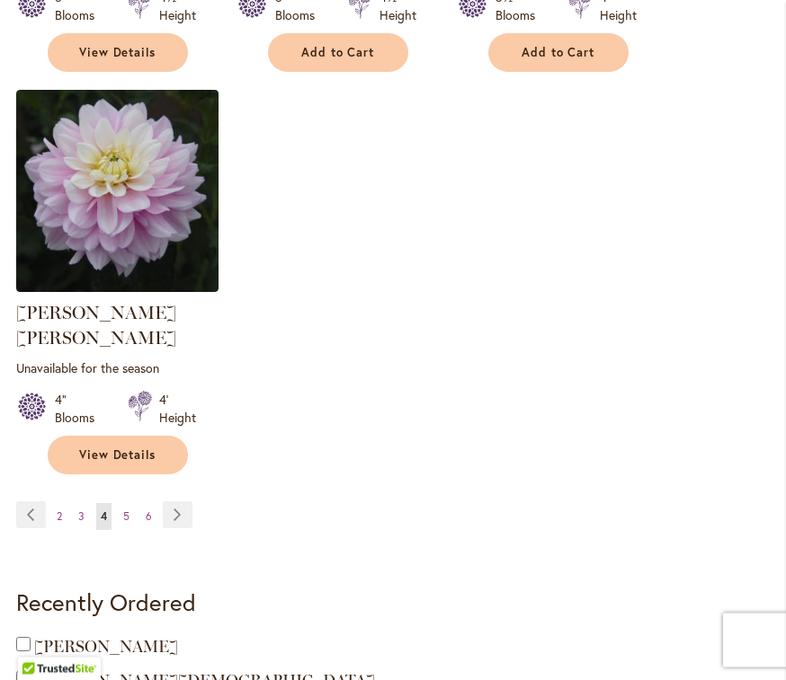
scroll to position [2557, 0]
click at [173, 502] on link "Page Next" at bounding box center [178, 515] width 30 height 27
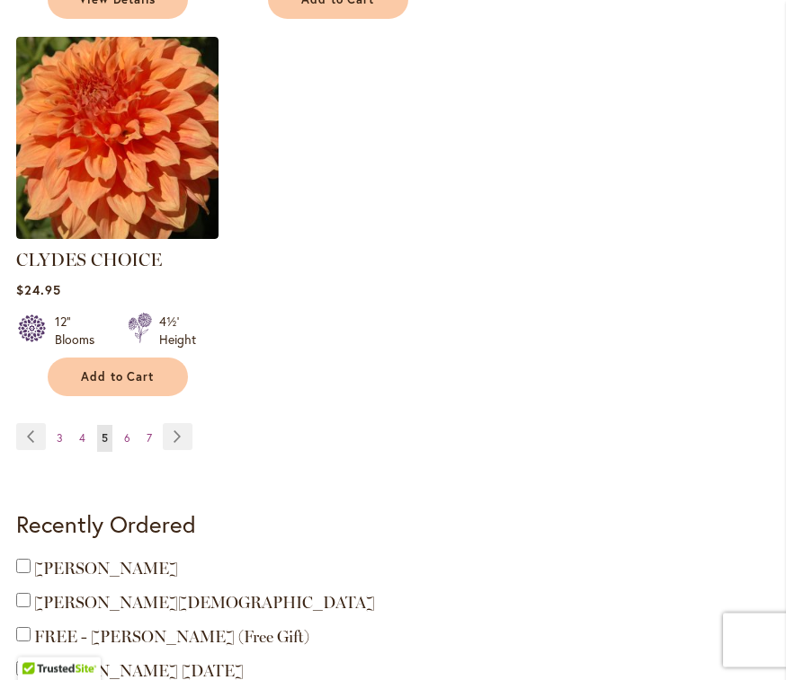
scroll to position [2636, 0]
click at [176, 423] on link "Page Next" at bounding box center [178, 436] width 30 height 27
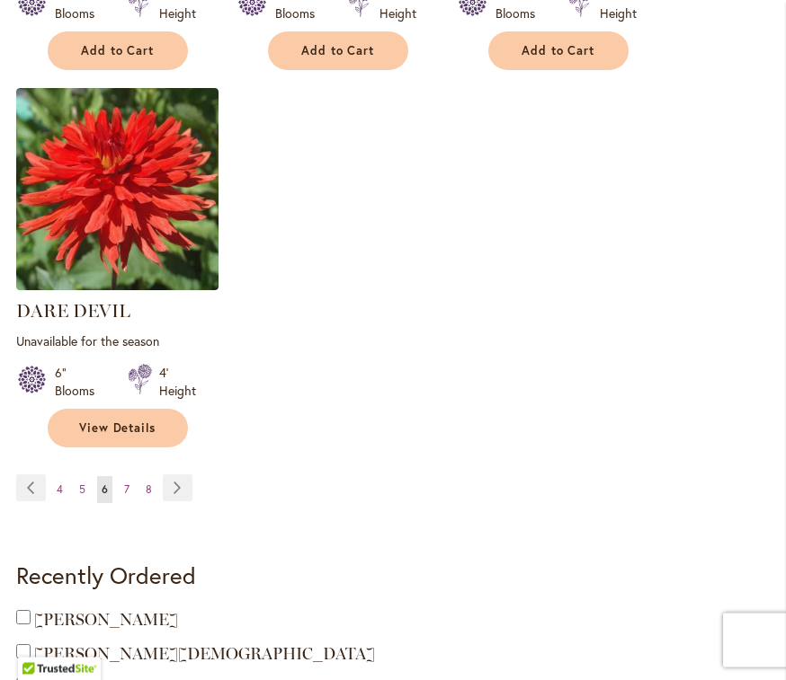
scroll to position [2669, 0]
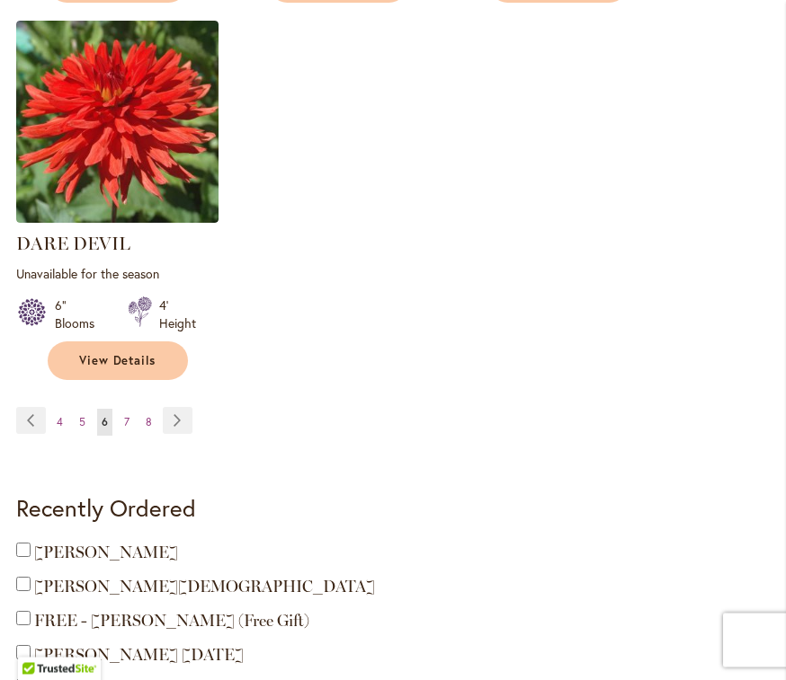
click at [187, 408] on link "Page Next" at bounding box center [178, 421] width 30 height 27
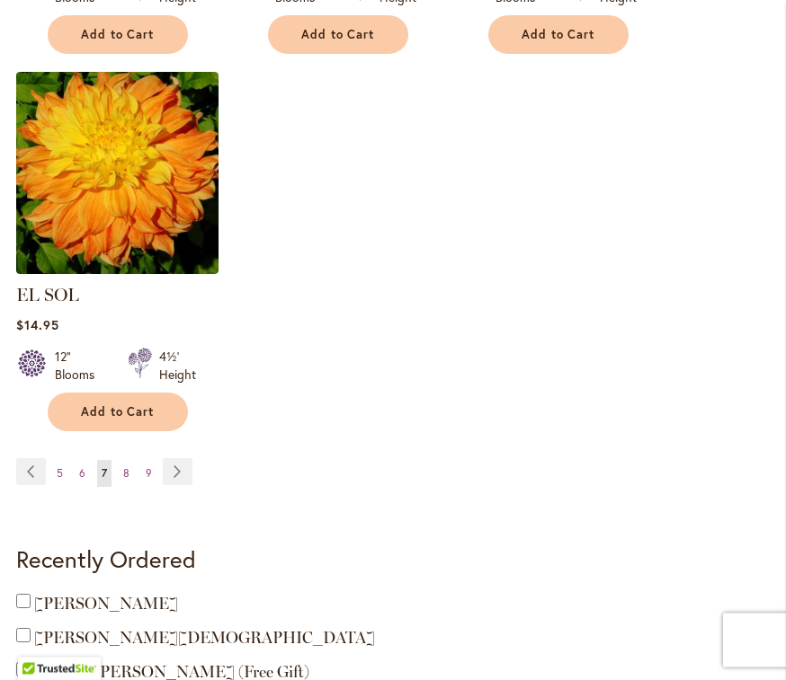
scroll to position [2575, 0]
click at [188, 458] on link "Page Next" at bounding box center [178, 471] width 30 height 27
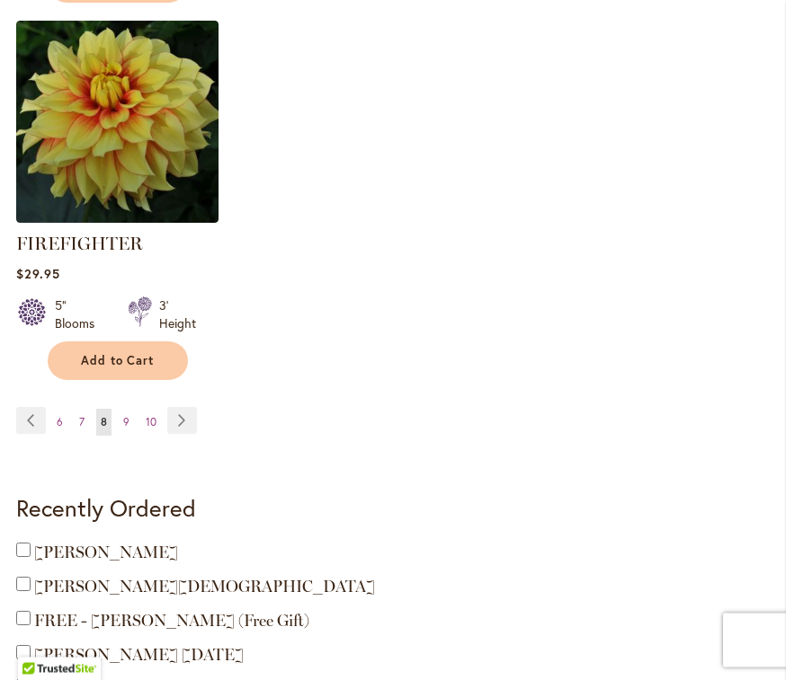
scroll to position [2688, 0]
click at [183, 419] on link "Page Next" at bounding box center [182, 420] width 30 height 27
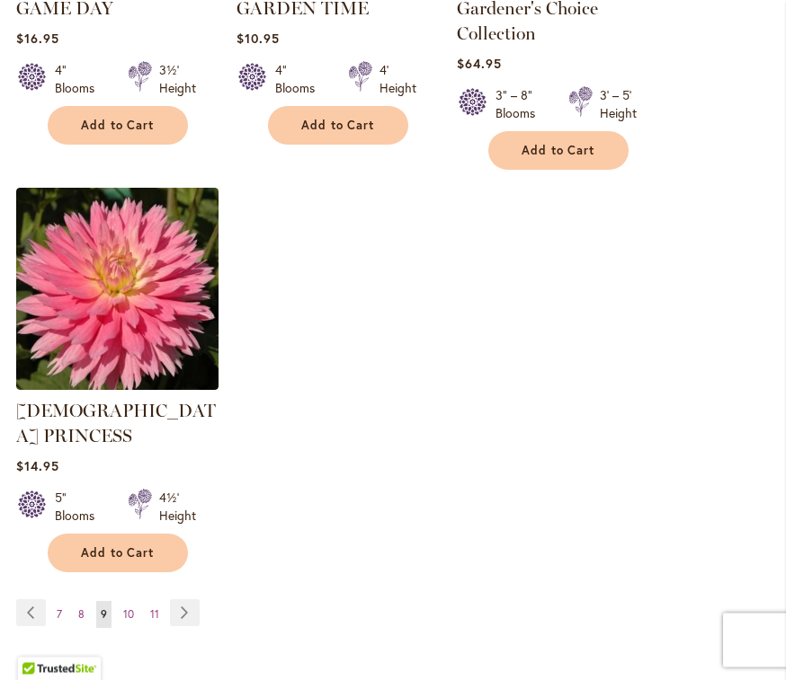
scroll to position [2535, 0]
click at [191, 600] on link "Page Next" at bounding box center [185, 613] width 30 height 27
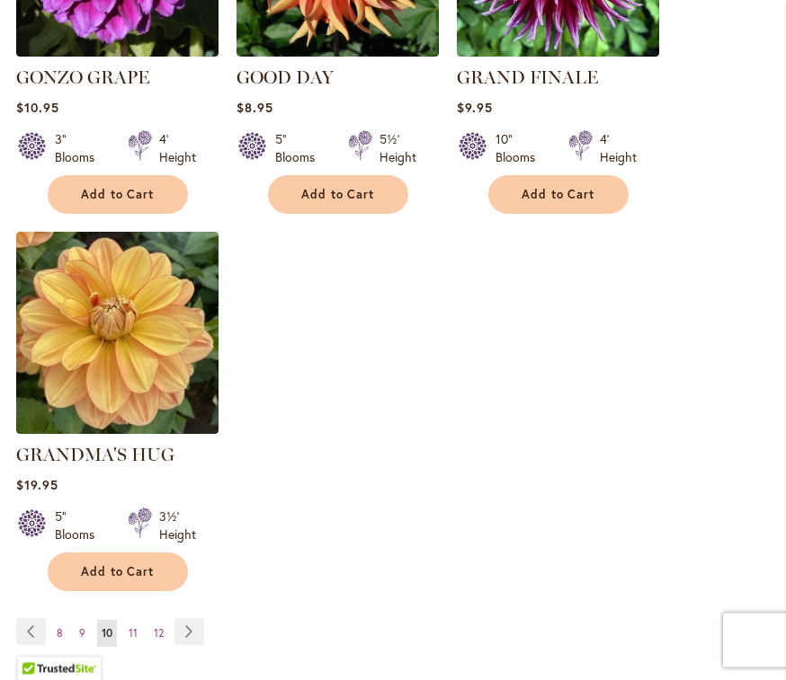
scroll to position [2418, 0]
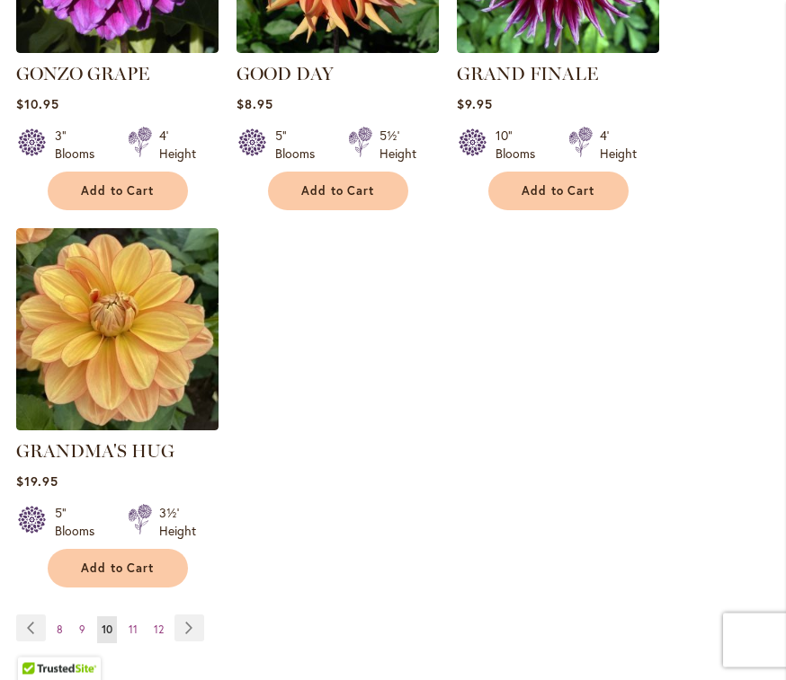
click at [188, 616] on link "Page Next" at bounding box center [189, 629] width 30 height 27
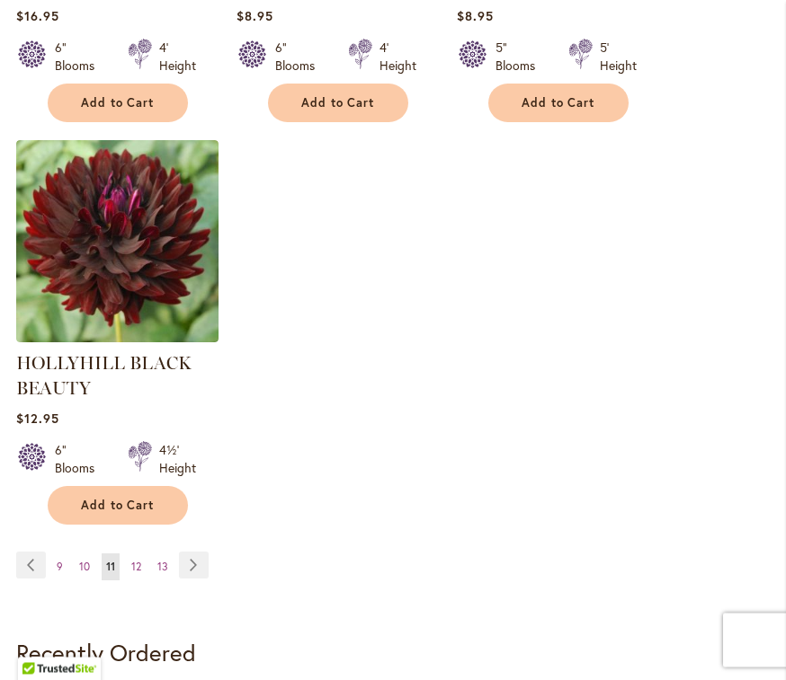
scroll to position [2550, 0]
click at [197, 561] on link "Page Next" at bounding box center [194, 565] width 30 height 27
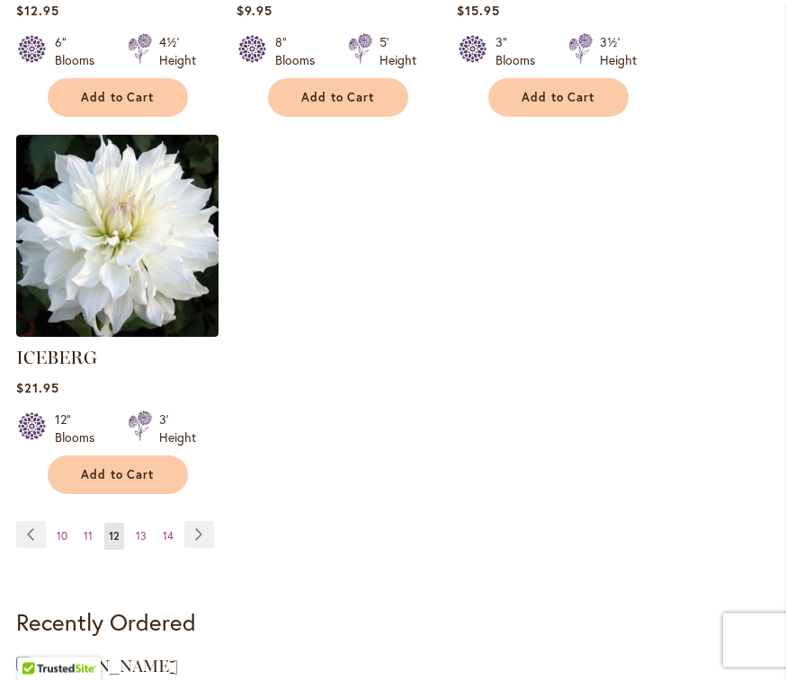
scroll to position [2515, 0]
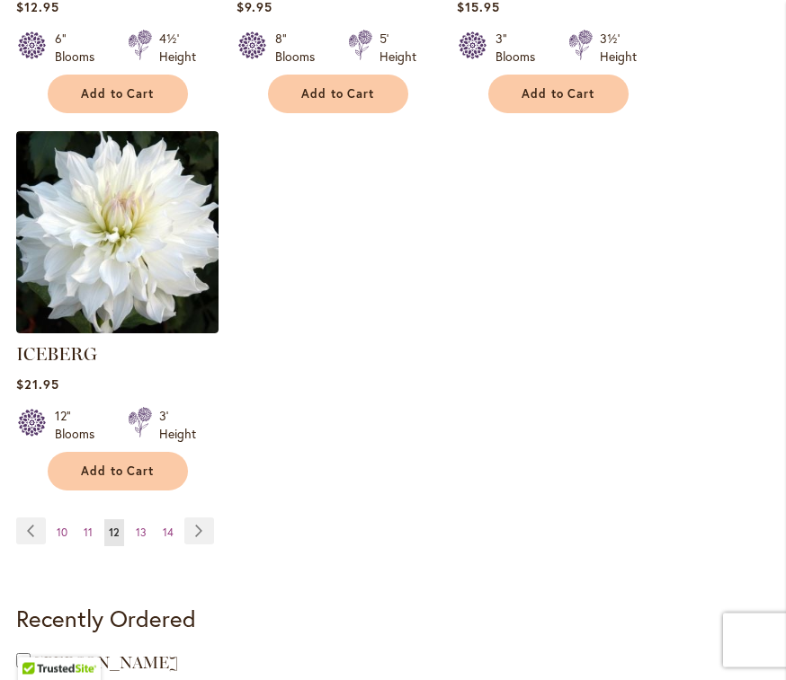
click at [195, 519] on link "Page Next" at bounding box center [199, 532] width 30 height 27
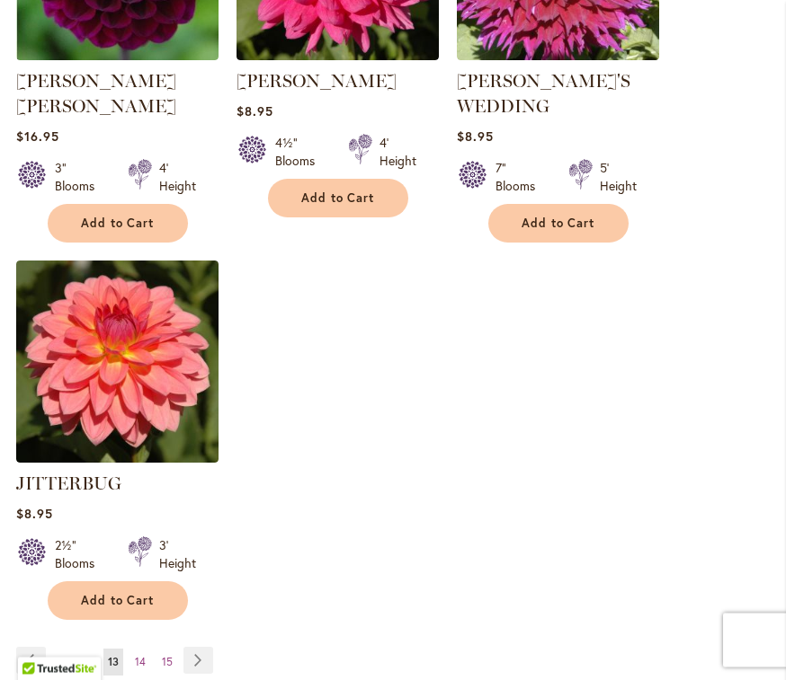
scroll to position [2430, 0]
click at [200, 647] on link "Page Next" at bounding box center [198, 660] width 30 height 27
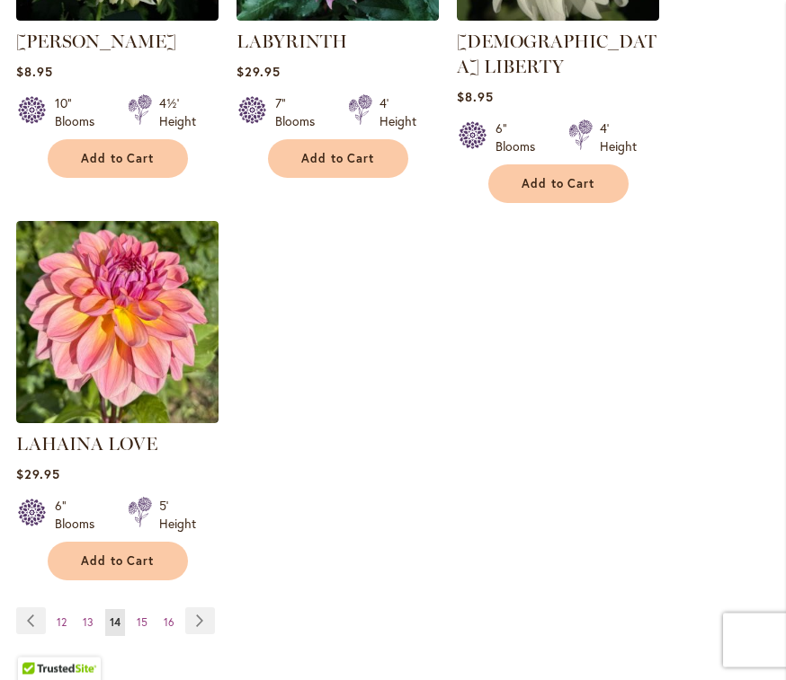
scroll to position [2426, 0]
click at [194, 608] on link "Page Next" at bounding box center [200, 621] width 30 height 27
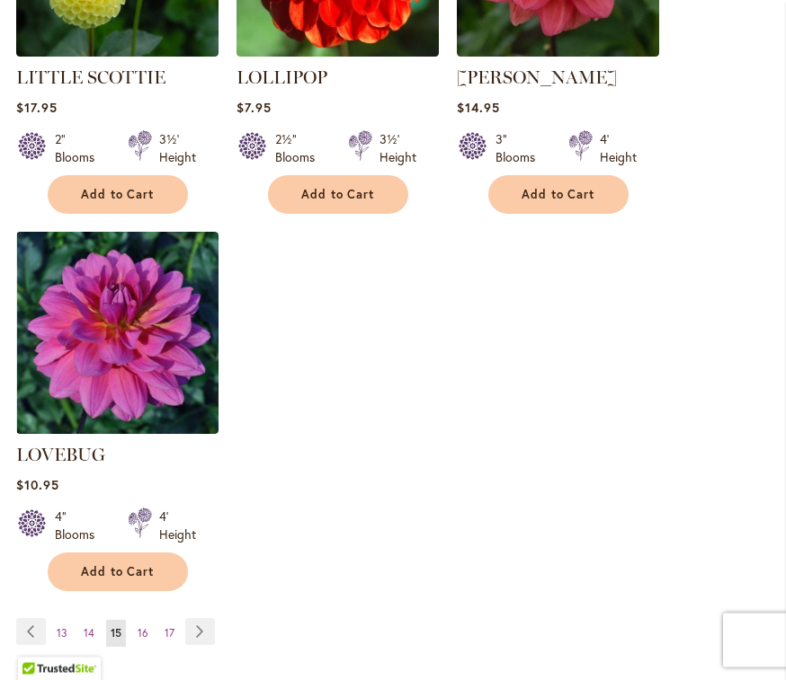
scroll to position [2446, 0]
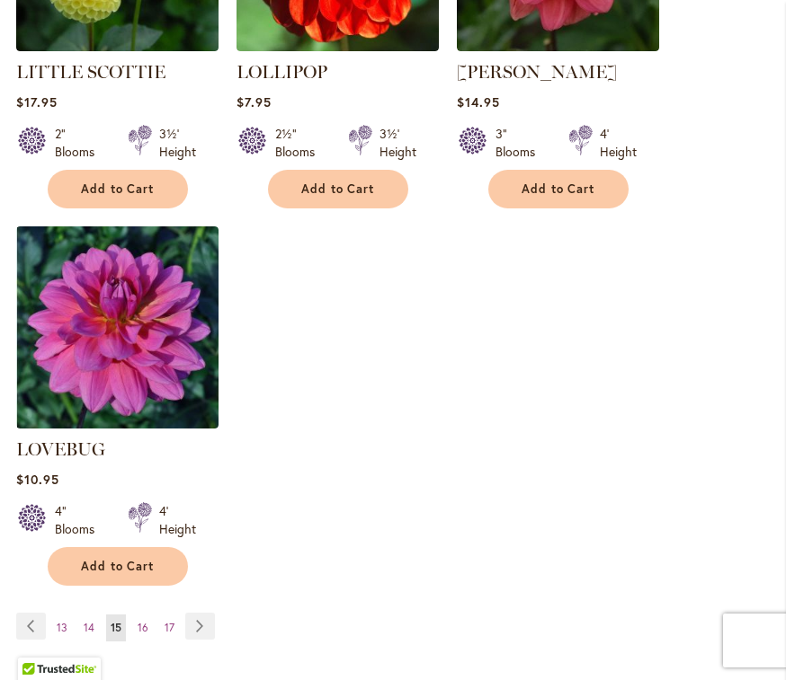
click at [197, 613] on link "Page Next" at bounding box center [200, 626] width 30 height 27
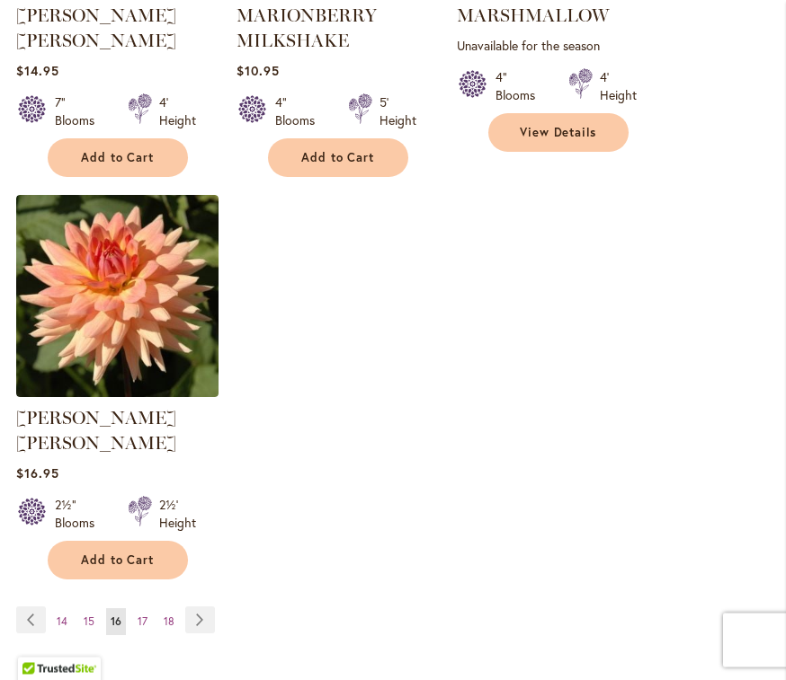
scroll to position [2477, 0]
click at [202, 607] on link "Page Next" at bounding box center [200, 620] width 30 height 27
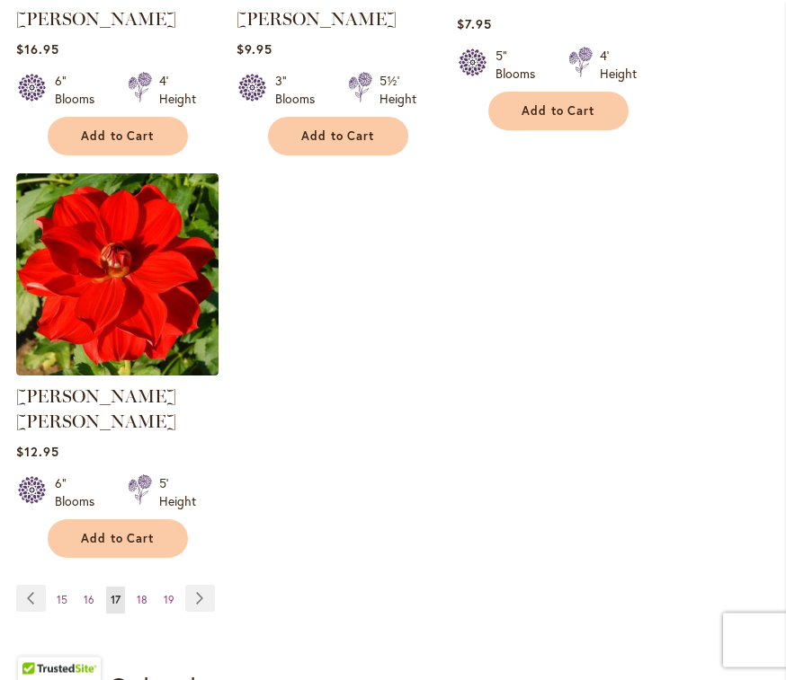
scroll to position [2474, 0]
click at [205, 585] on link "Page Next" at bounding box center [200, 598] width 30 height 27
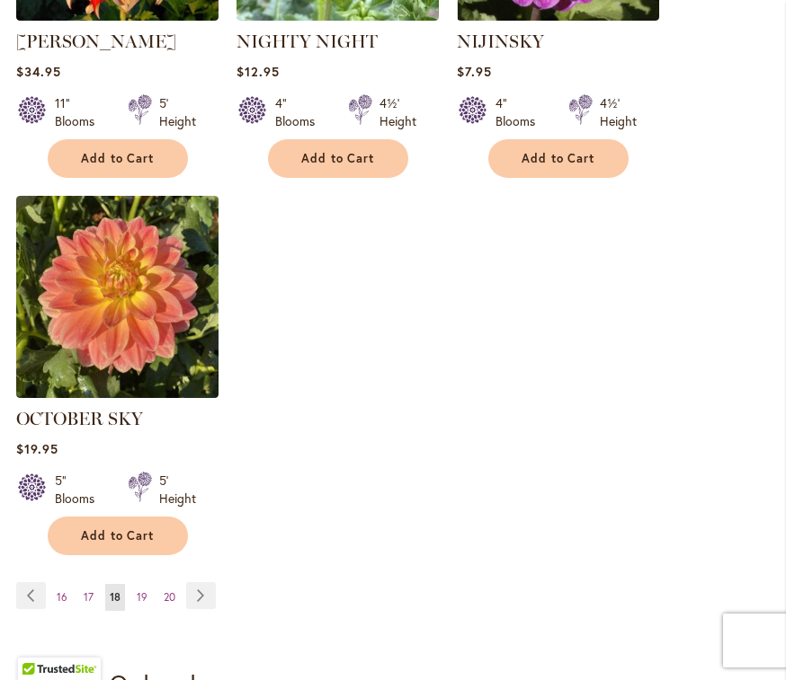
scroll to position [2434, 0]
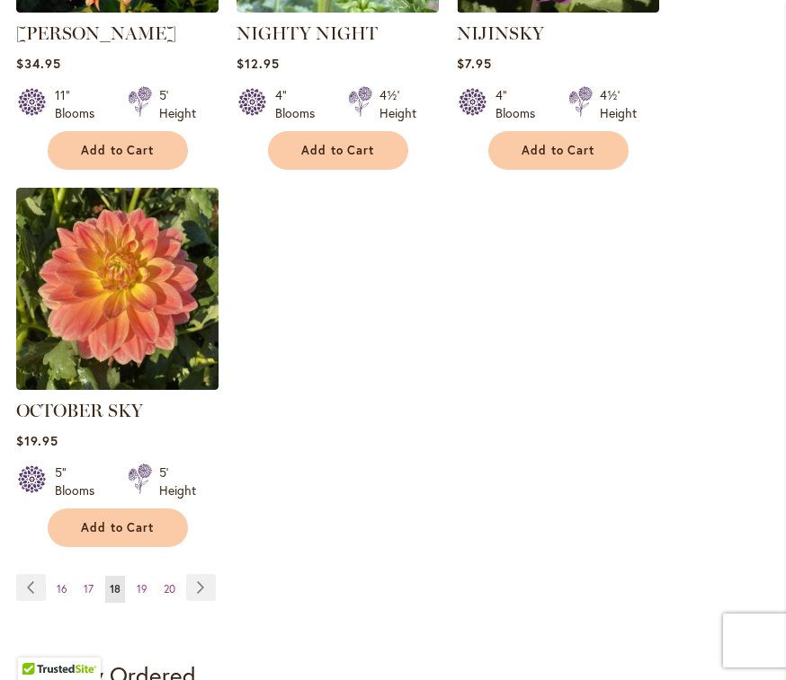
click at [201, 589] on link "Page Next" at bounding box center [201, 587] width 30 height 27
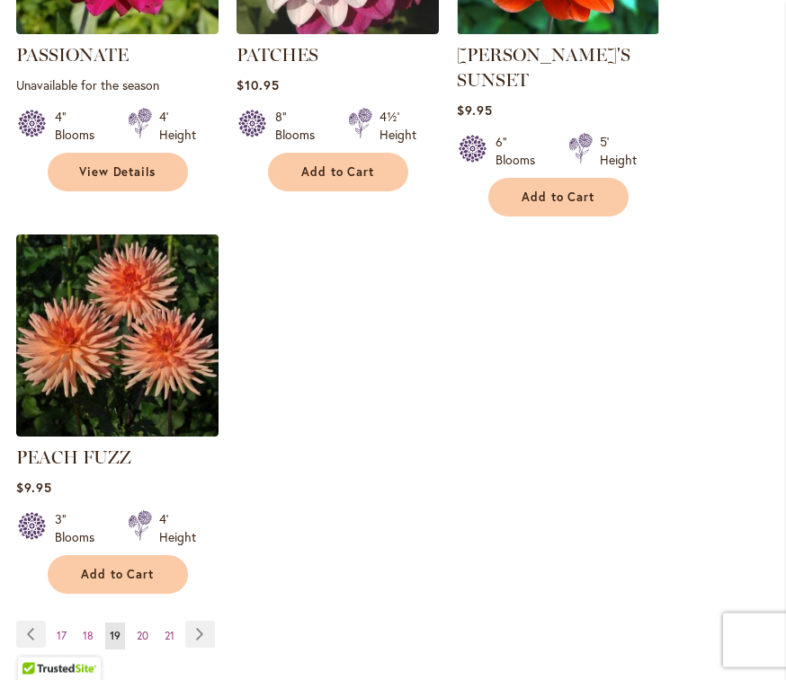
scroll to position [2438, 0]
click at [203, 621] on link "Page Next" at bounding box center [200, 634] width 30 height 27
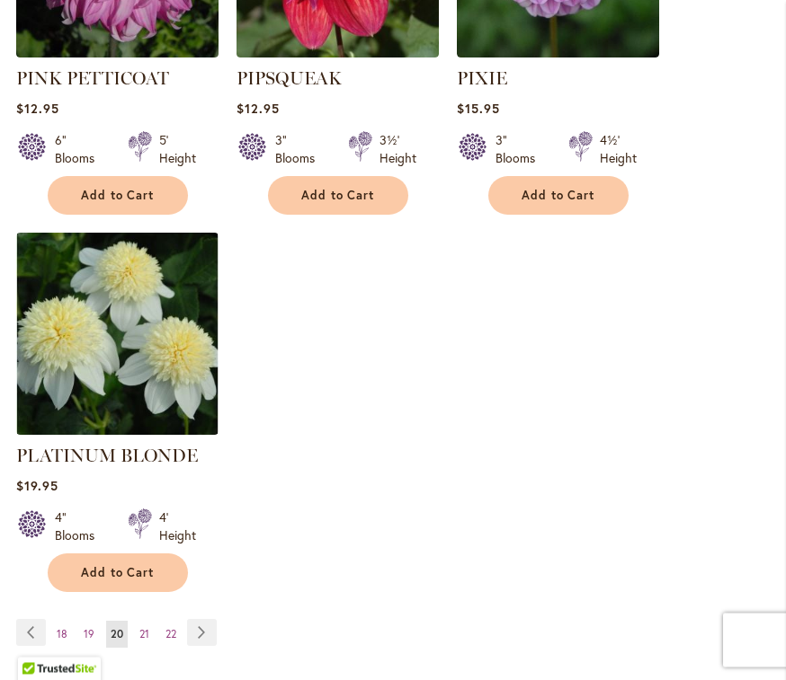
scroll to position [2465, 0]
click at [201, 619] on link "Page Next" at bounding box center [202, 632] width 30 height 27
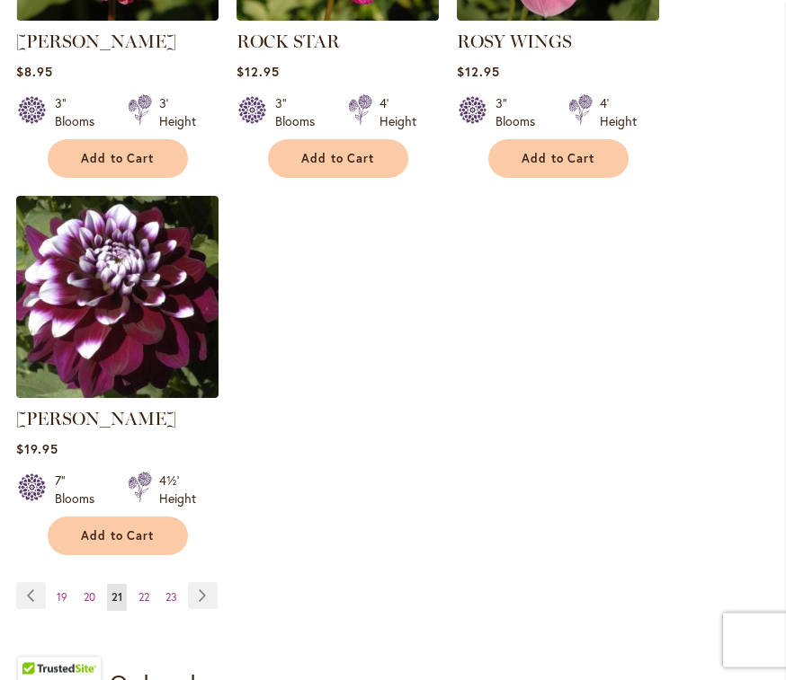
scroll to position [2468, 0]
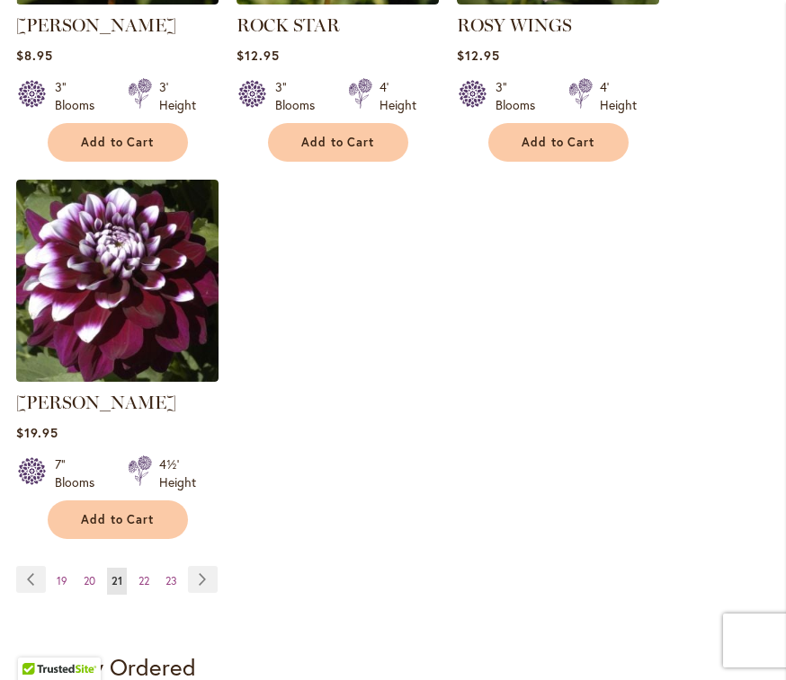
click at [209, 585] on link "Page Next" at bounding box center [203, 579] width 30 height 27
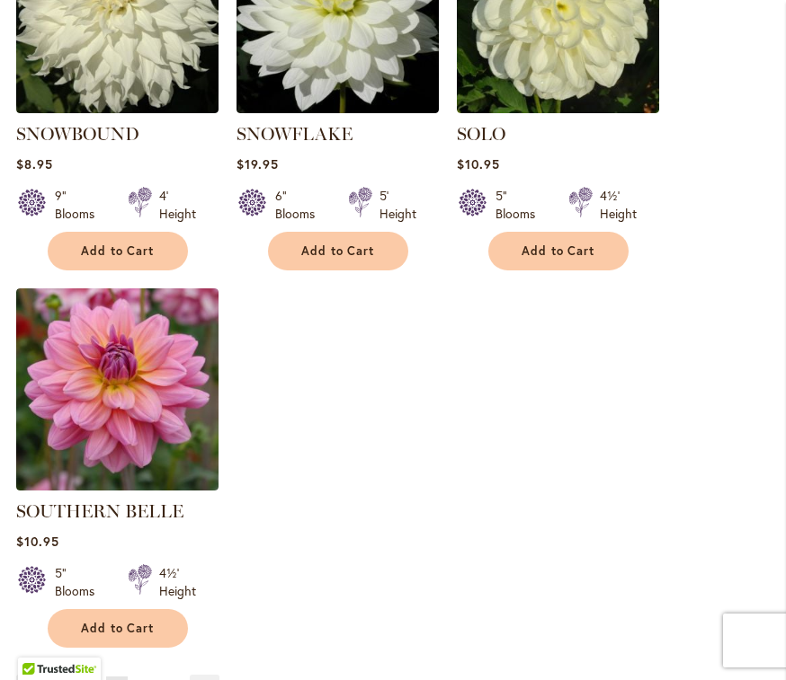
scroll to position [2360, 0]
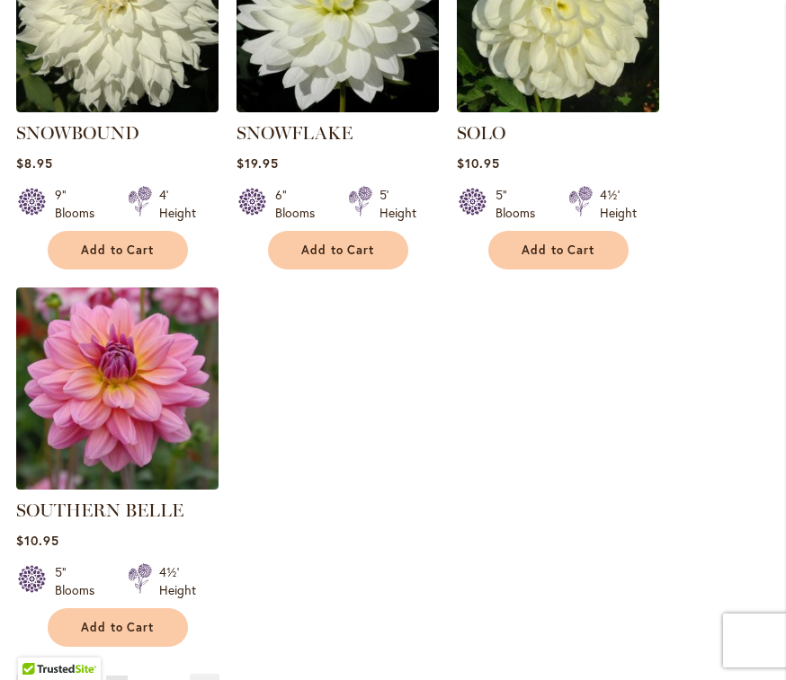
click at [150, 500] on link "SOUTHERN BELLE" at bounding box center [99, 511] width 167 height 22
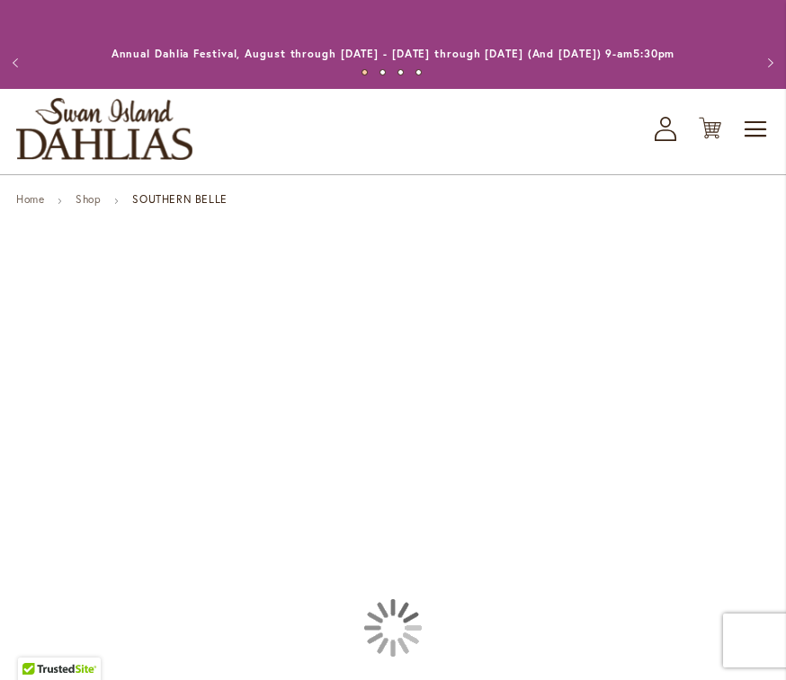
type input "******"
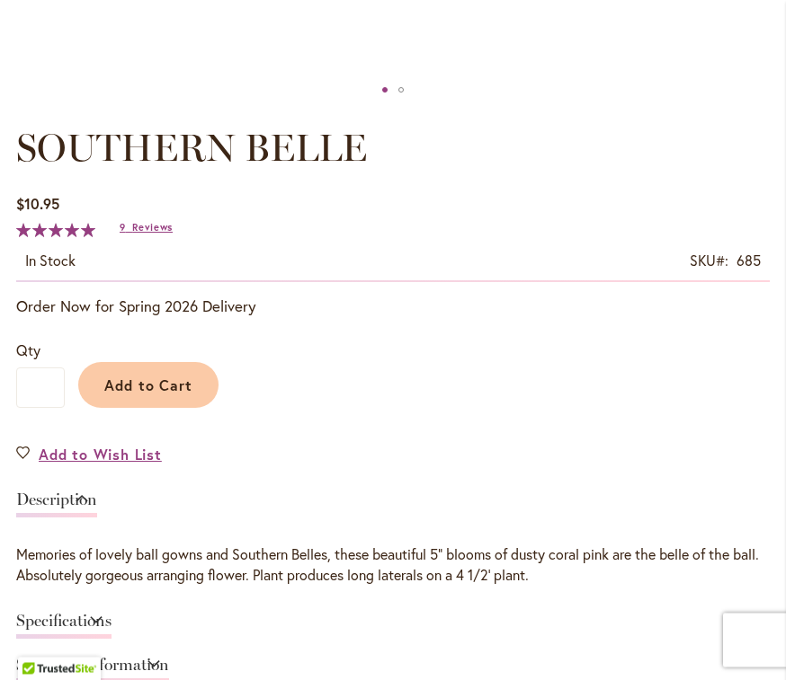
scroll to position [944, 0]
click at [120, 461] on span "Add to Wish List" at bounding box center [100, 454] width 123 height 21
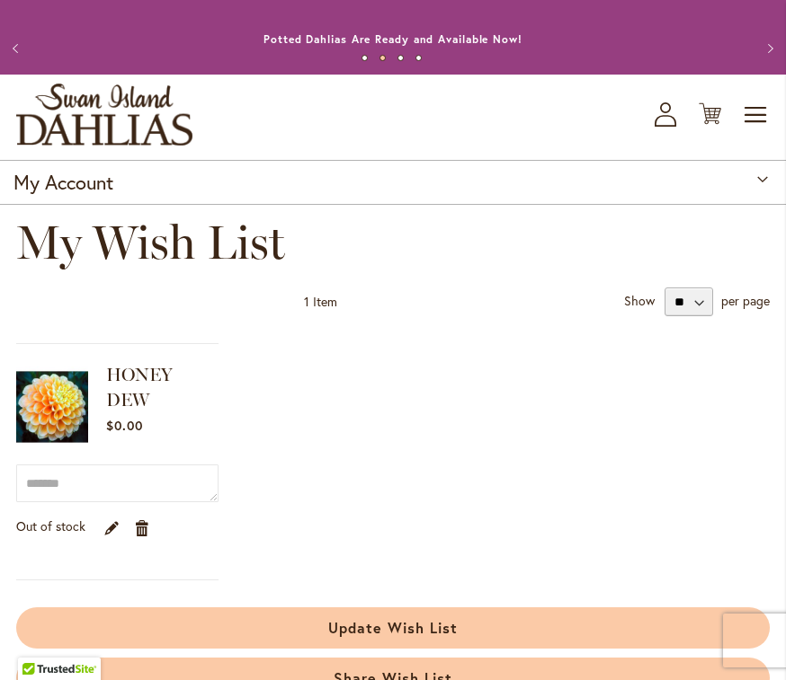
scroll to position [29, 0]
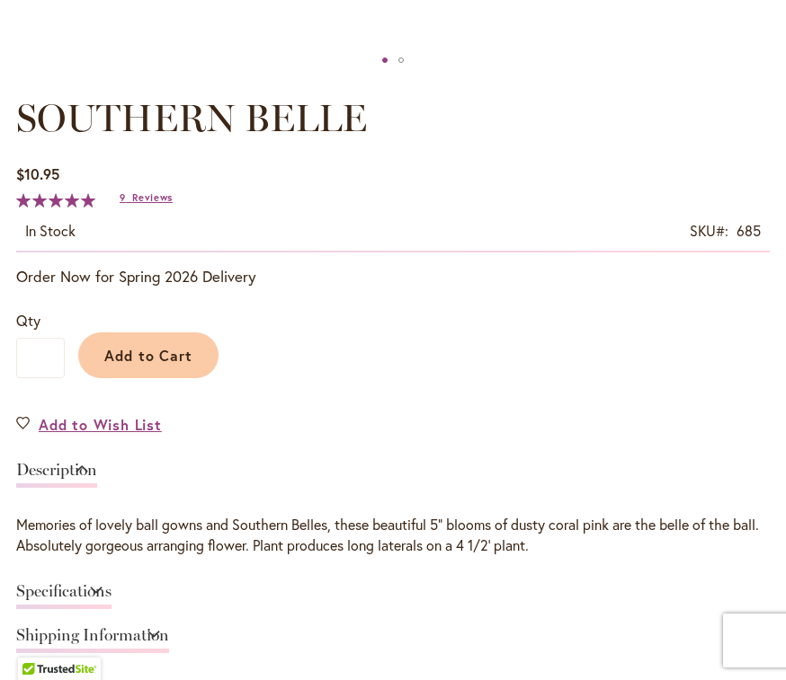
type input "******"
click at [107, 418] on span "Add to Wish List" at bounding box center [100, 424] width 123 height 21
type input "******"
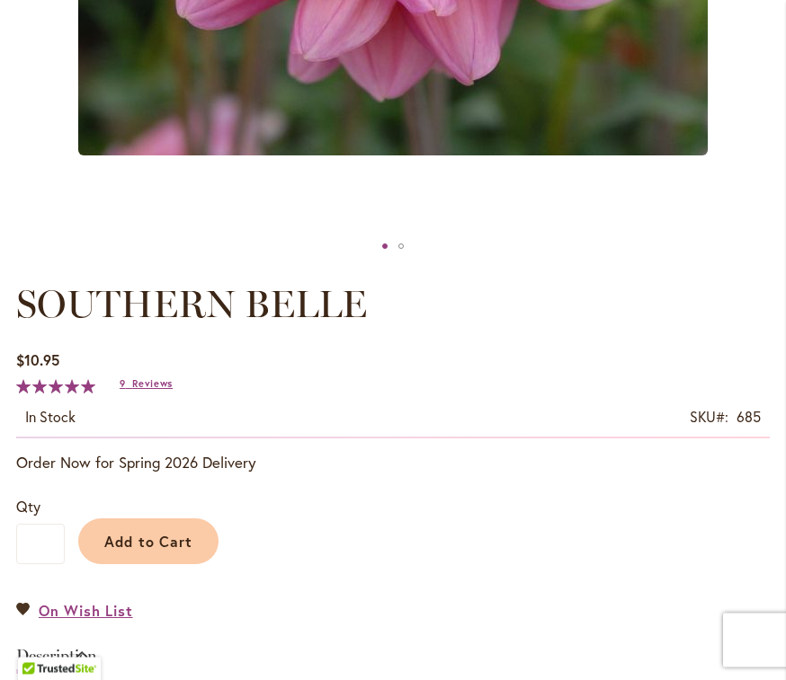
scroll to position [768, 0]
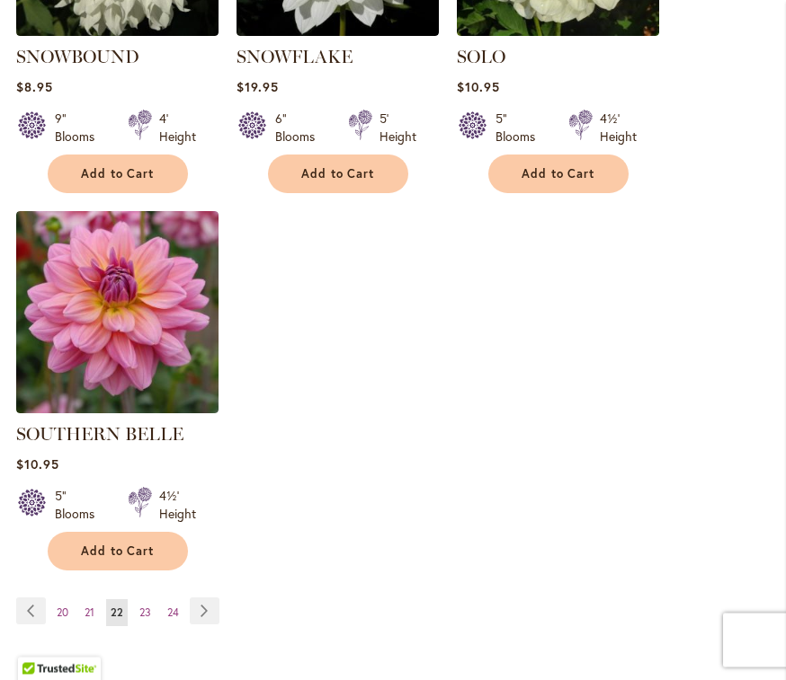
scroll to position [2445, 0]
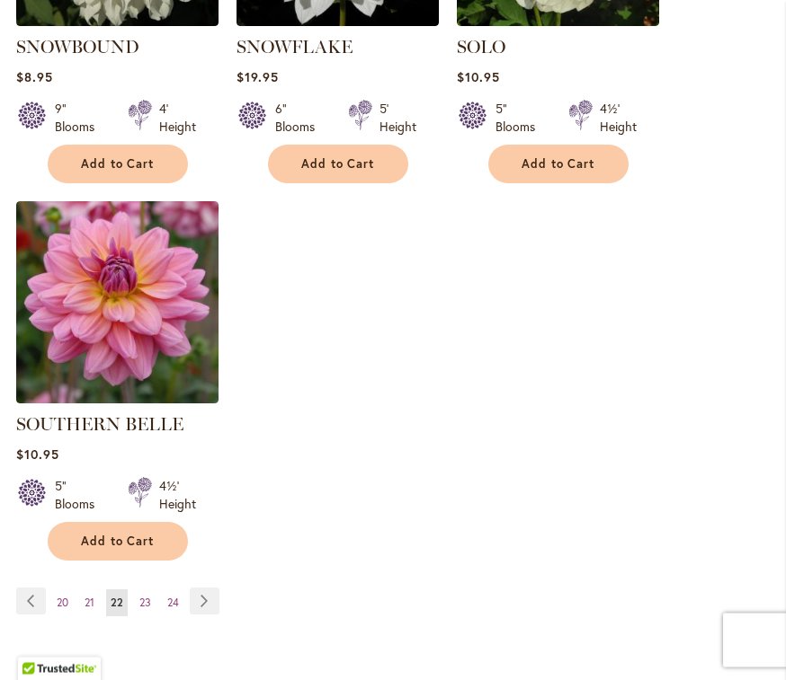
click at [209, 589] on link "Page Next" at bounding box center [205, 602] width 30 height 27
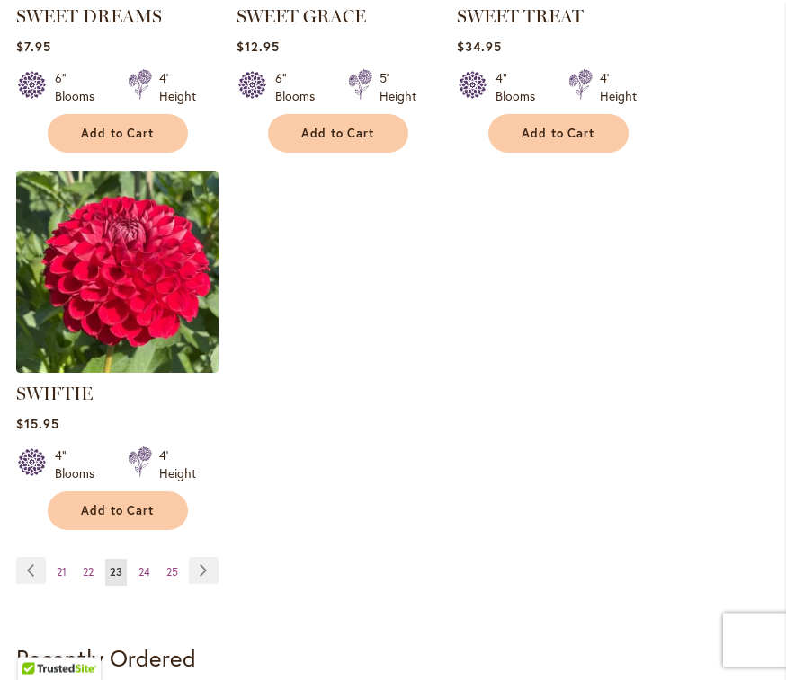
scroll to position [2477, 0]
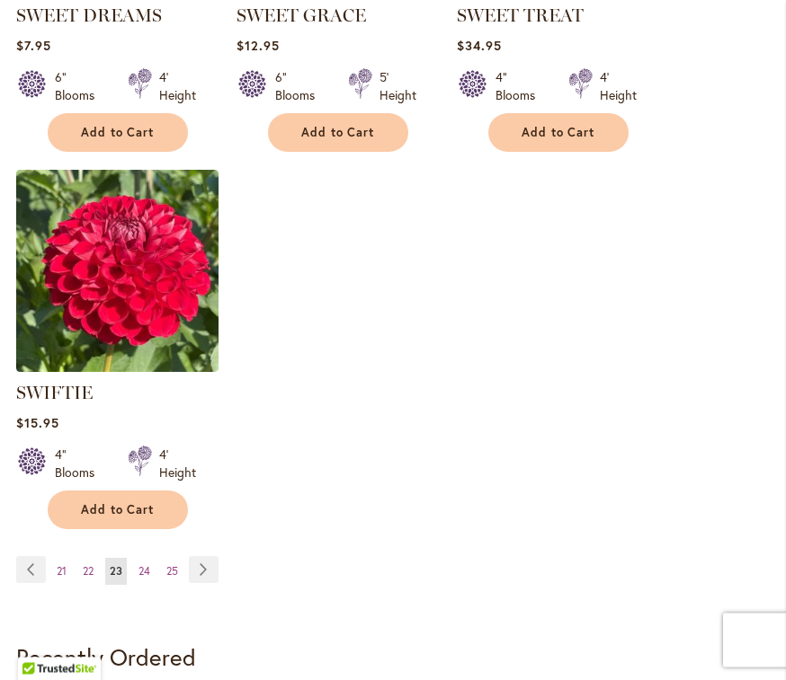
click at [209, 557] on link "Page Next" at bounding box center [204, 570] width 30 height 27
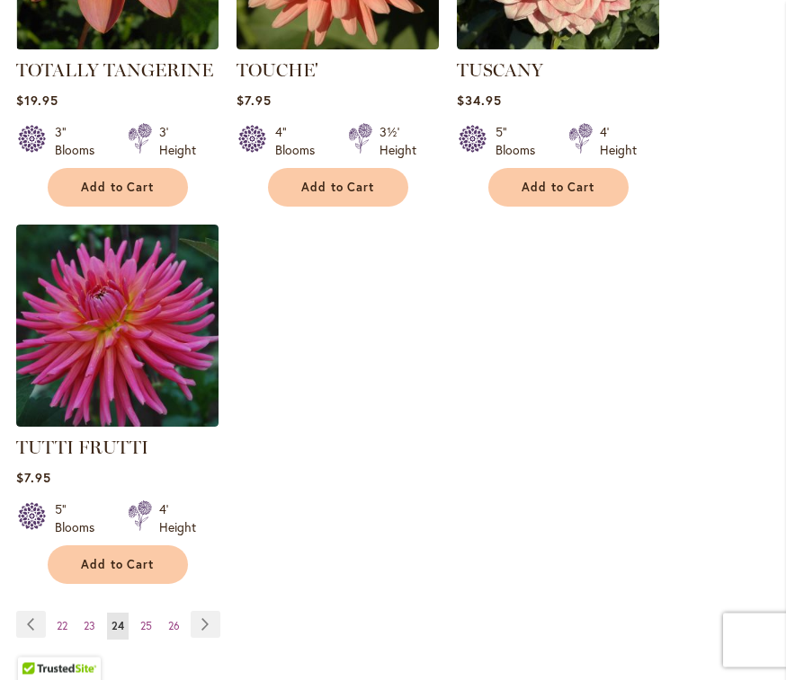
scroll to position [2423, 0]
click at [215, 611] on link "Page Next" at bounding box center [206, 624] width 30 height 27
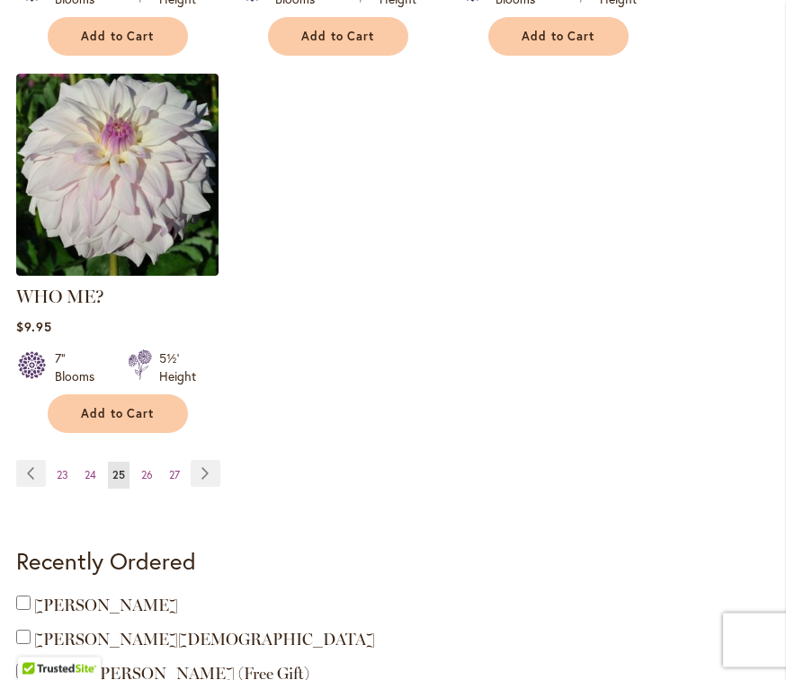
scroll to position [2578, 0]
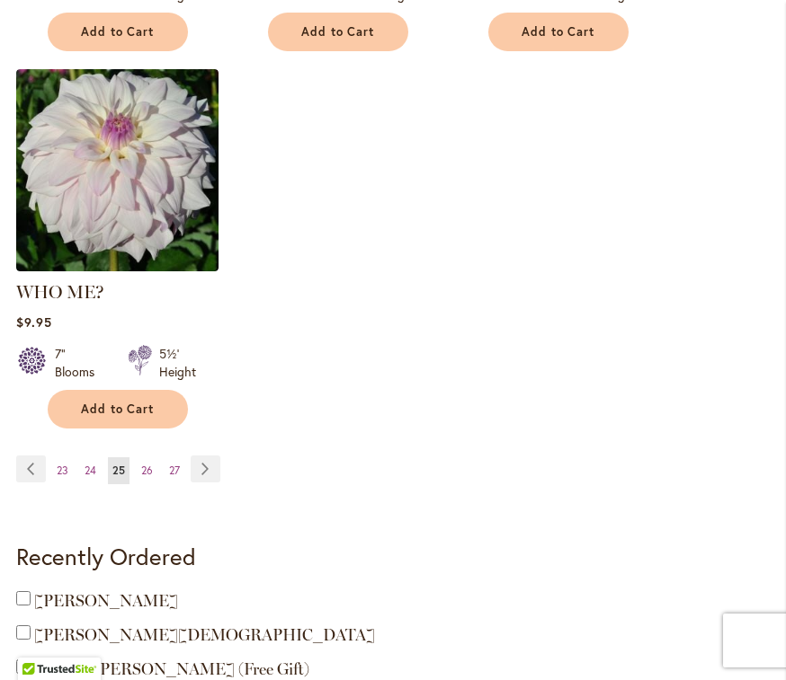
click at [213, 456] on link "Page Next" at bounding box center [206, 469] width 30 height 27
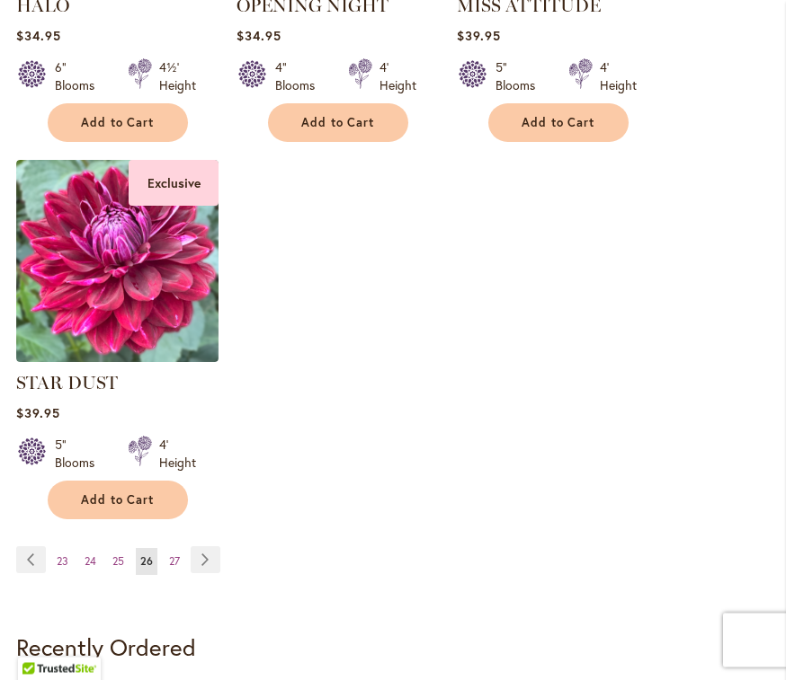
scroll to position [2465, 0]
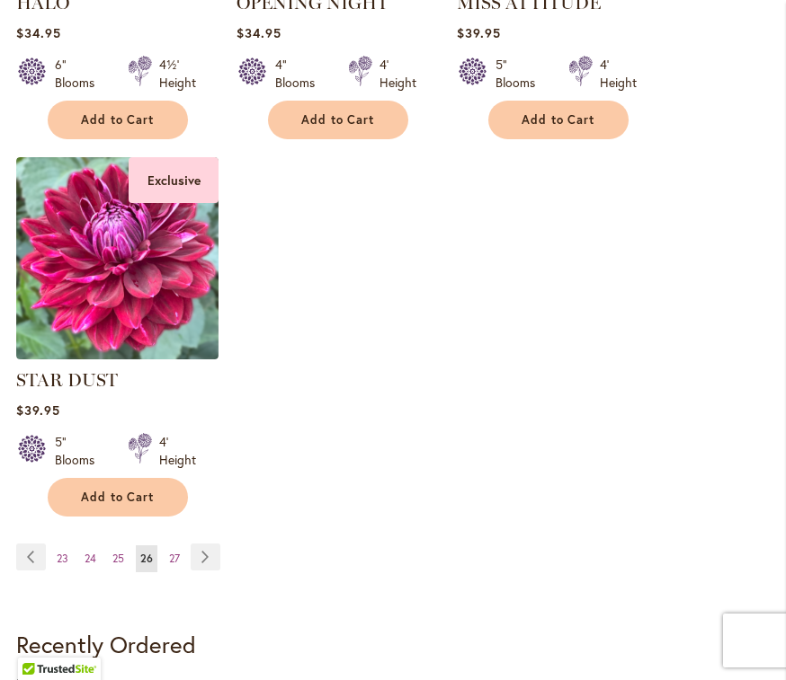
click at [209, 560] on link "Page Next" at bounding box center [206, 557] width 30 height 27
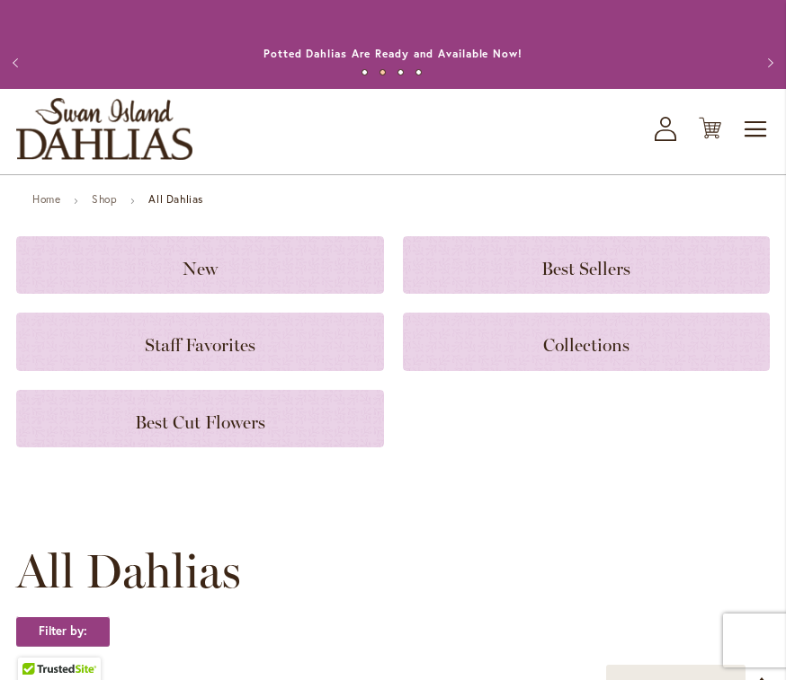
click at [758, 133] on span "Toggle Nav" at bounding box center [756, 129] width 27 height 36
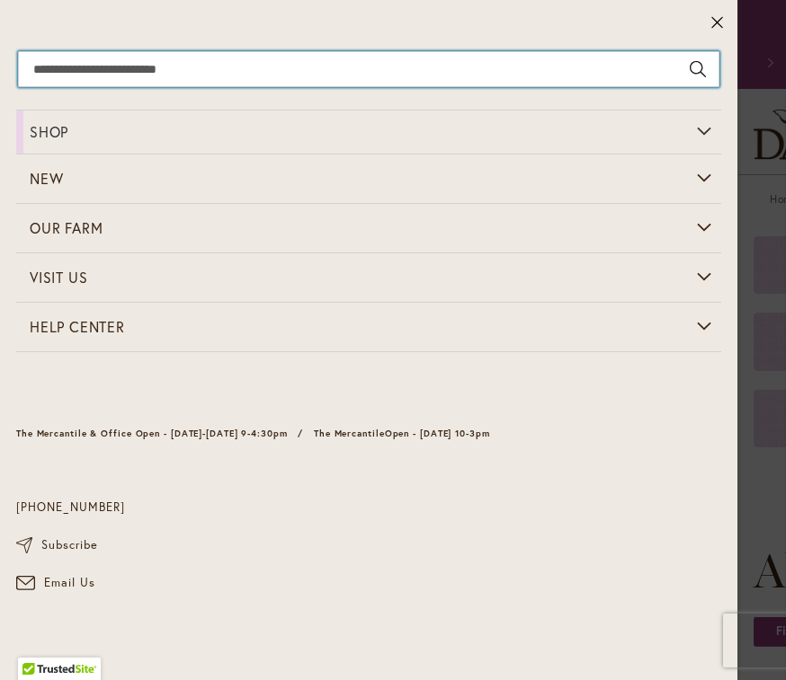
click at [90, 72] on input "Search" at bounding box center [368, 69] width 701 height 36
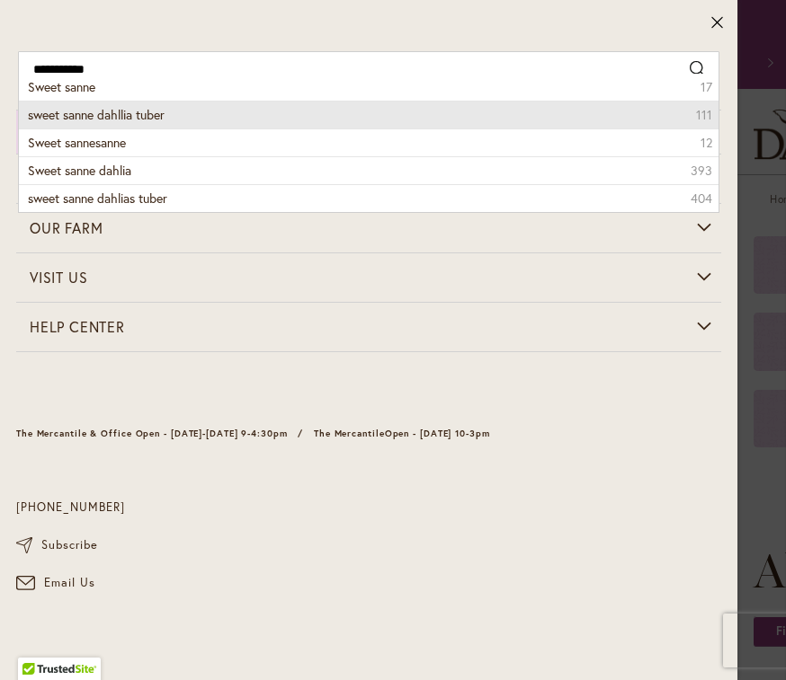
click at [184, 120] on li "sweet sanne dahllia tuber 111" at bounding box center [368, 115] width 699 height 28
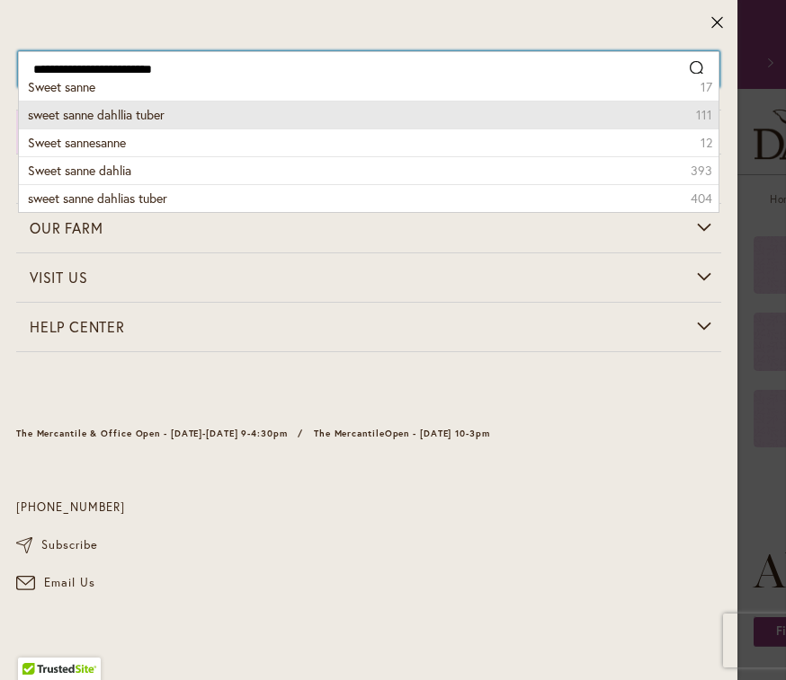
type input "**********"
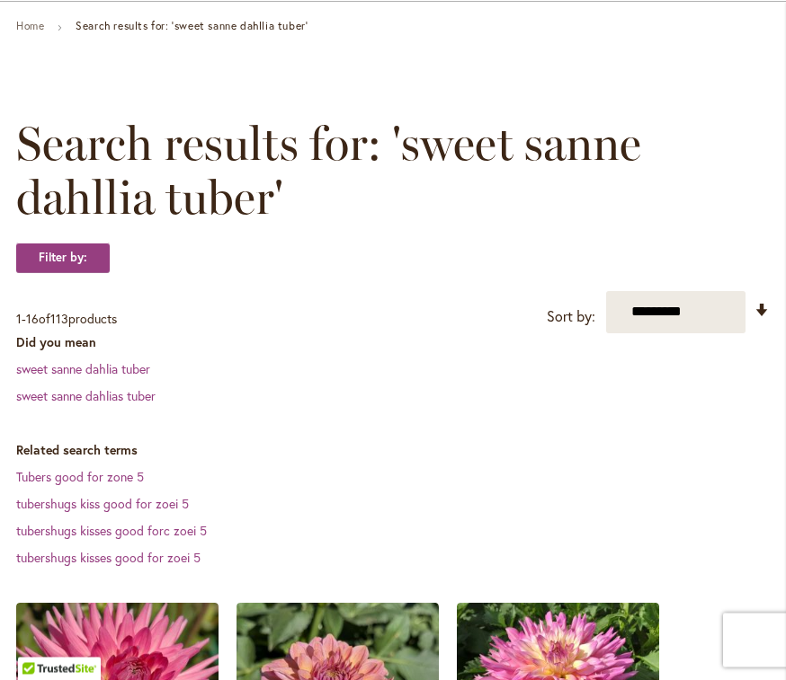
scroll to position [173, 0]
click at [130, 367] on link "sweet sanne dahlia tuber" at bounding box center [83, 368] width 134 height 17
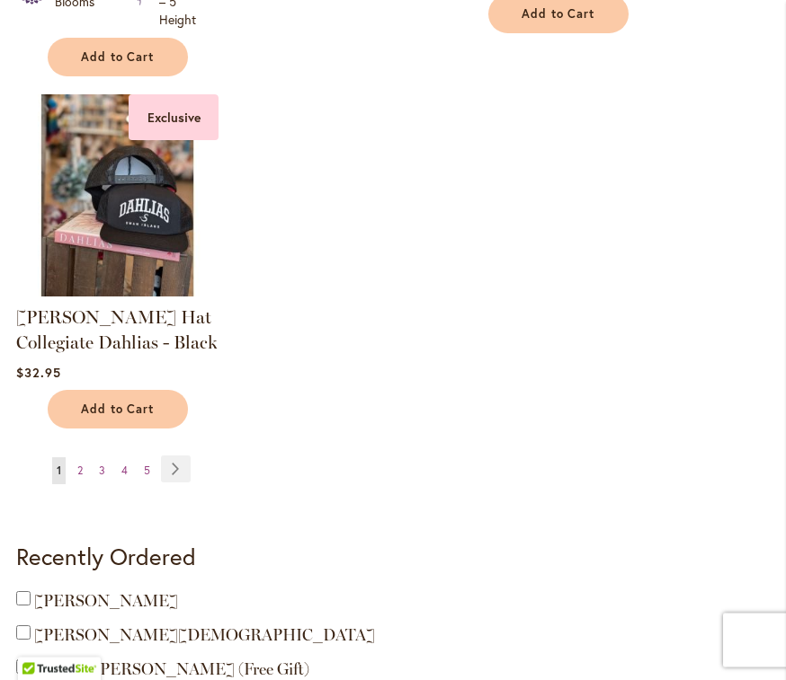
scroll to position [2563, 0]
click at [182, 470] on link "Page Next" at bounding box center [176, 469] width 30 height 27
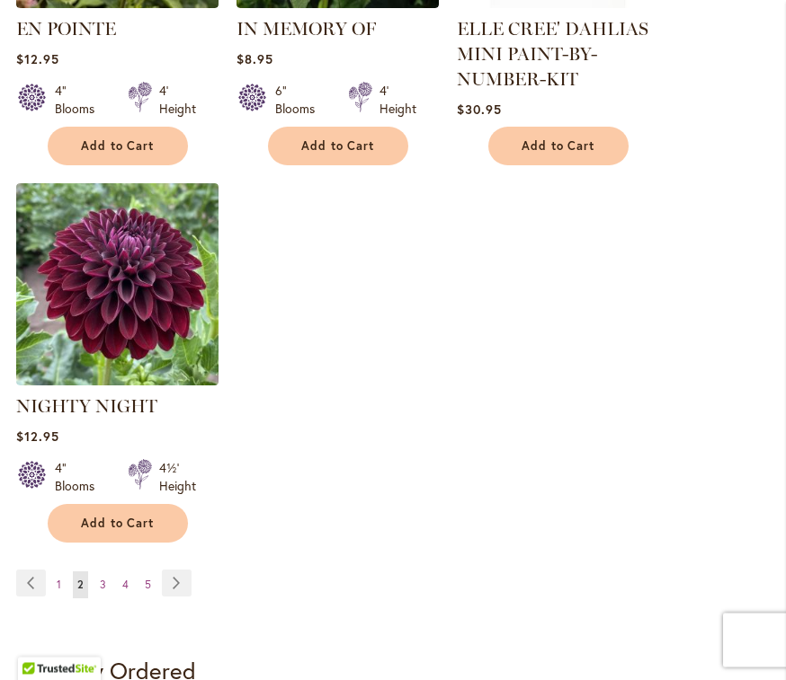
scroll to position [2507, 0]
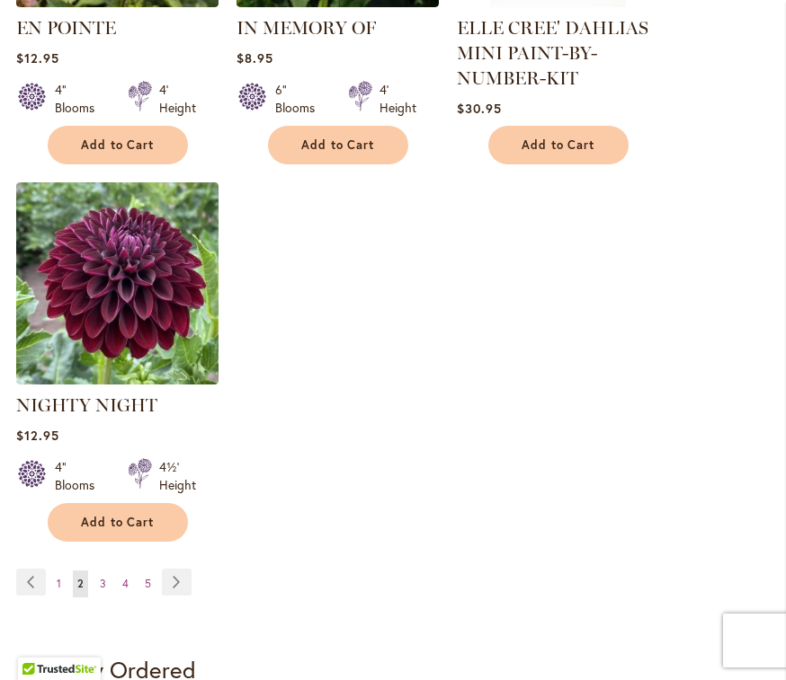
click at [174, 569] on link "Page Next" at bounding box center [177, 582] width 30 height 27
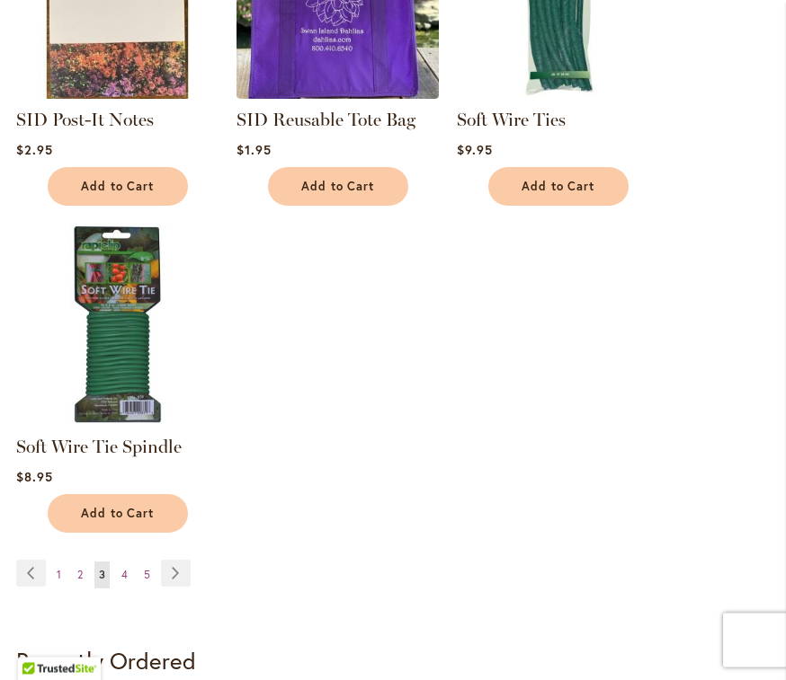
scroll to position [2415, 0]
click at [188, 560] on link "Page Next" at bounding box center [176, 573] width 30 height 27
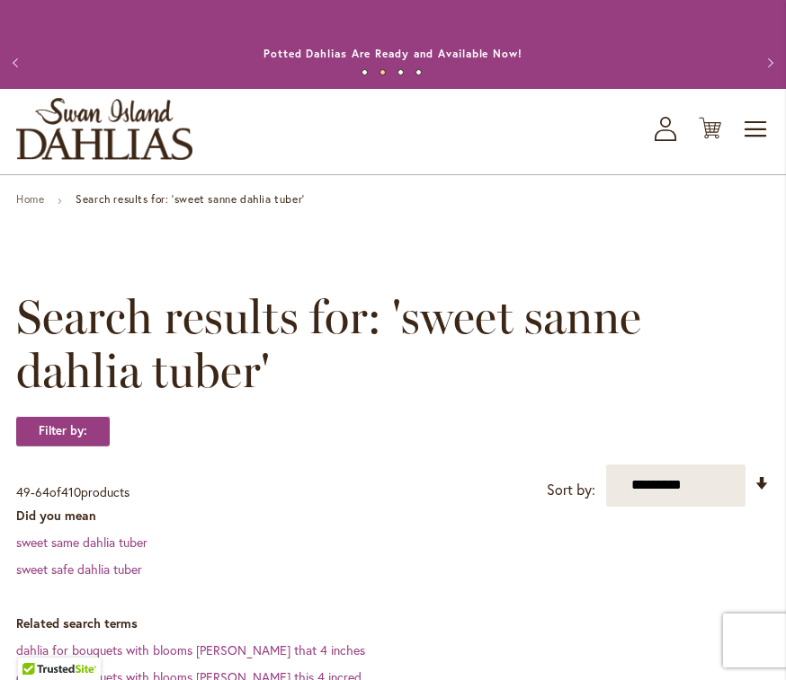
click at [760, 123] on span "Toggle Nav" at bounding box center [756, 129] width 27 height 36
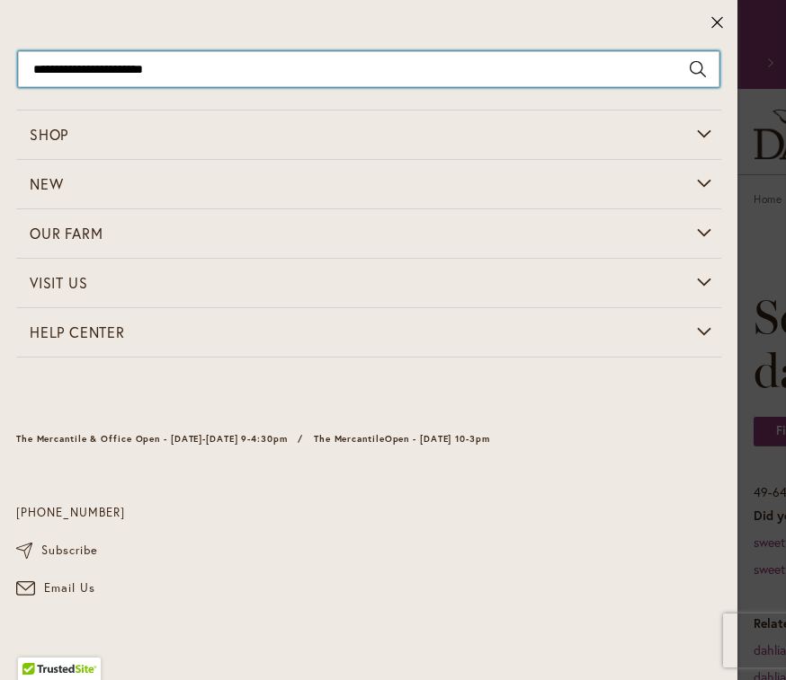
click at [409, 67] on input "**********" at bounding box center [368, 69] width 701 height 36
type input "**********"
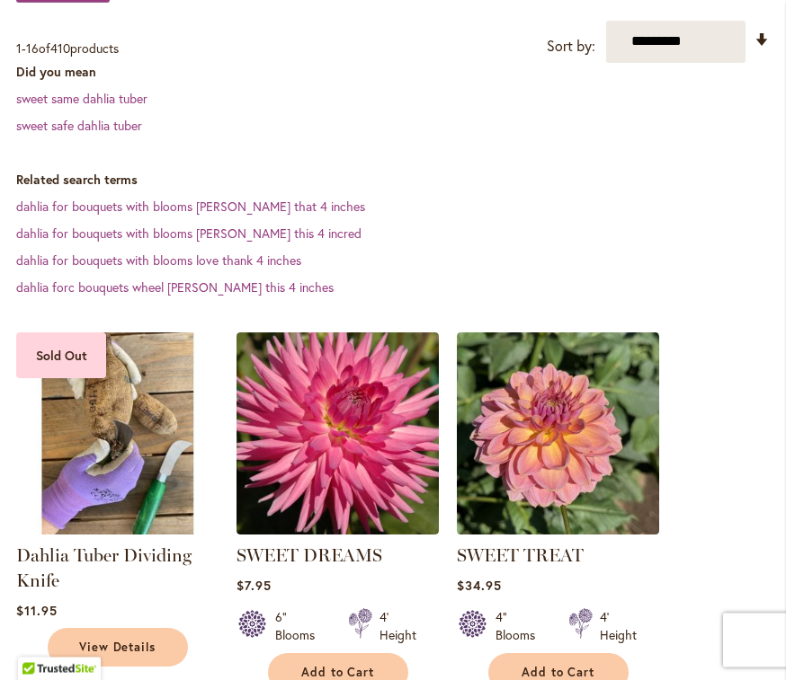
scroll to position [444, 0]
